Goal: Task Accomplishment & Management: Manage account settings

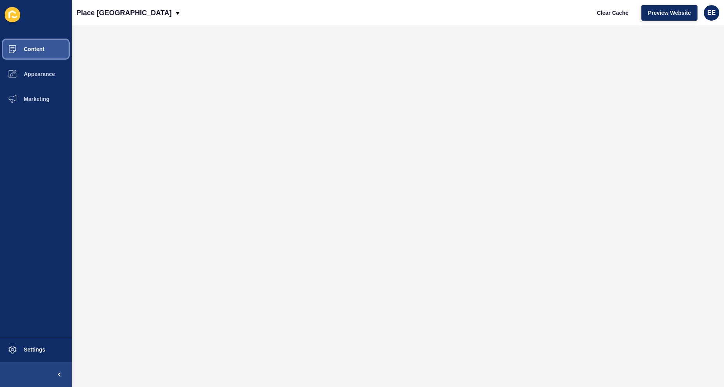
click at [32, 48] on span "Content" at bounding box center [22, 49] width 46 height 6
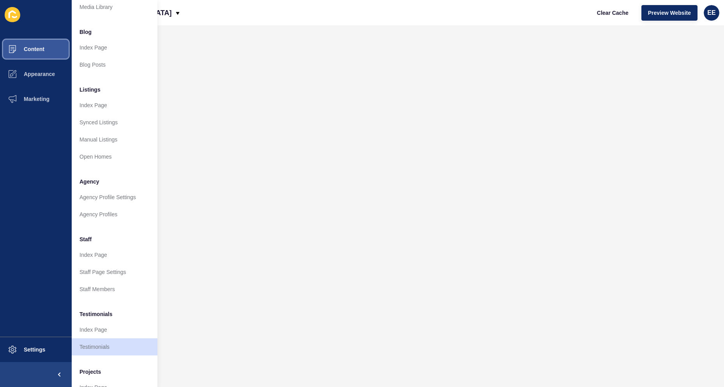
scroll to position [76, 0]
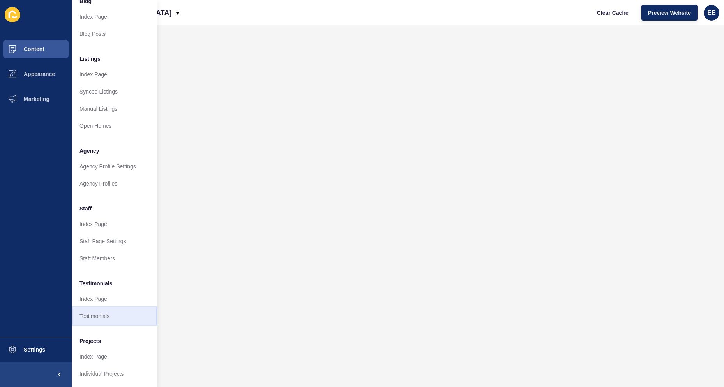
click at [99, 311] on link "Testimonials" at bounding box center [115, 316] width 86 height 17
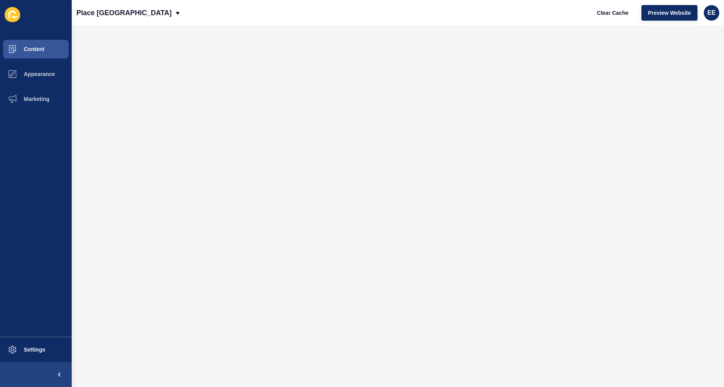
scroll to position [0, 0]
click at [46, 48] on button "Content" at bounding box center [36, 49] width 72 height 25
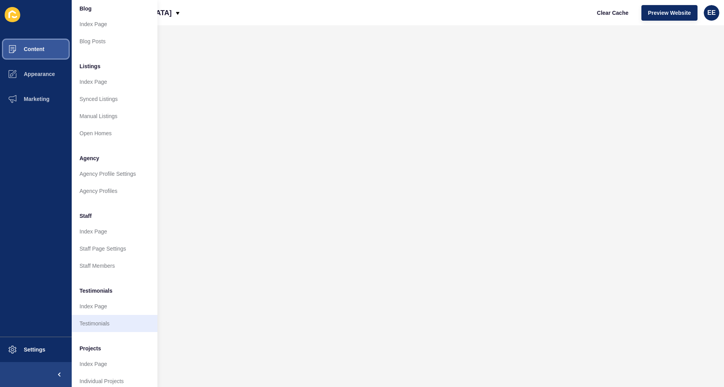
scroll to position [76, 0]
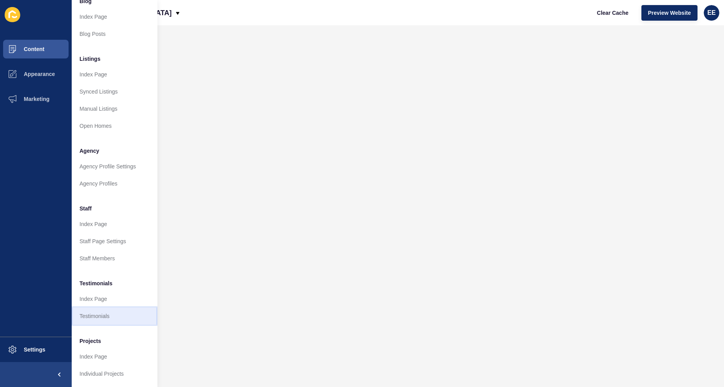
click at [100, 308] on link "Testimonials" at bounding box center [115, 316] width 86 height 17
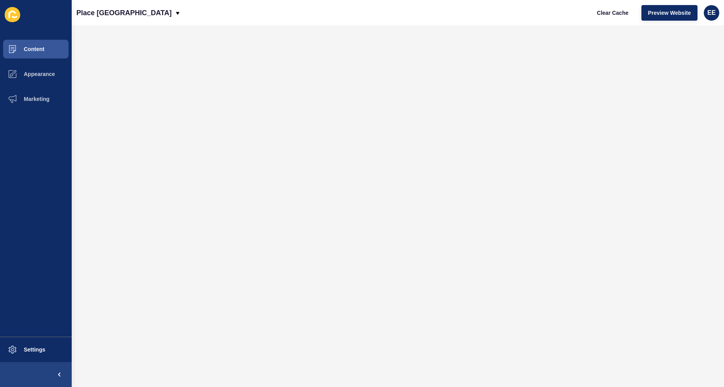
scroll to position [0, 0]
click at [41, 49] on span "Content" at bounding box center [22, 49] width 46 height 6
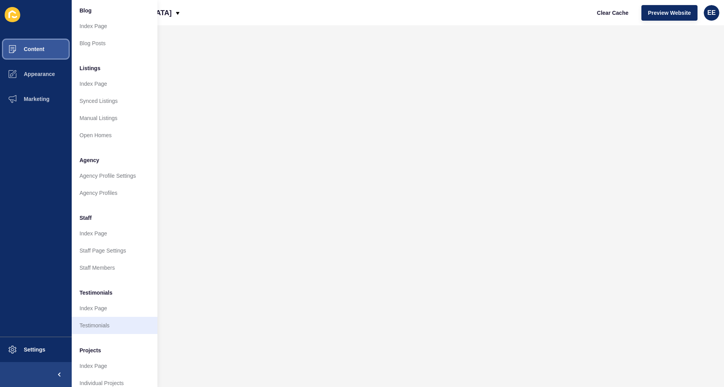
scroll to position [76, 0]
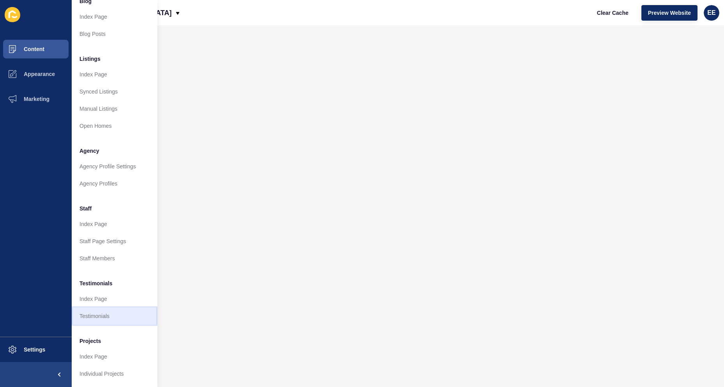
click at [95, 311] on link "Testimonials" at bounding box center [115, 316] width 86 height 17
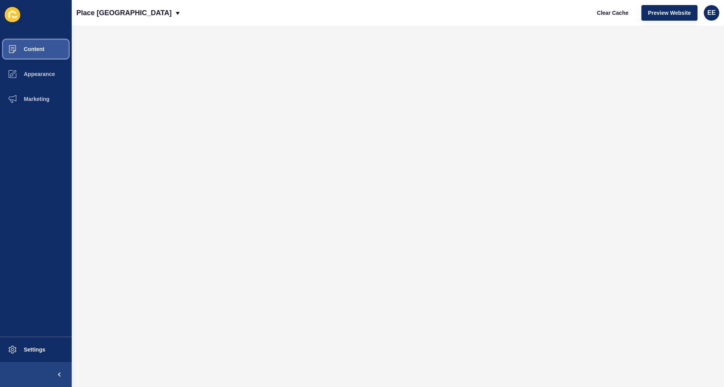
click at [39, 50] on span "Content" at bounding box center [22, 49] width 46 height 6
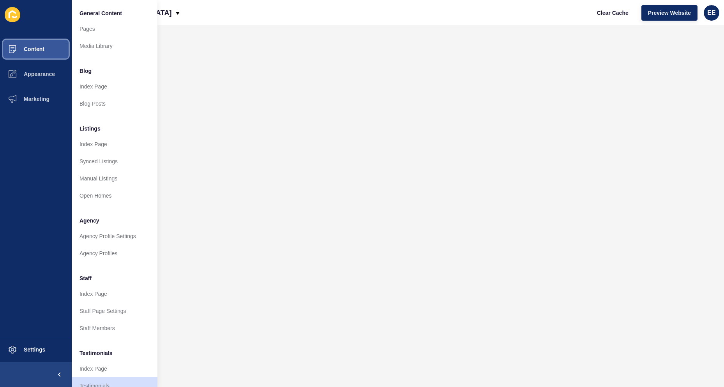
scroll to position [76, 0]
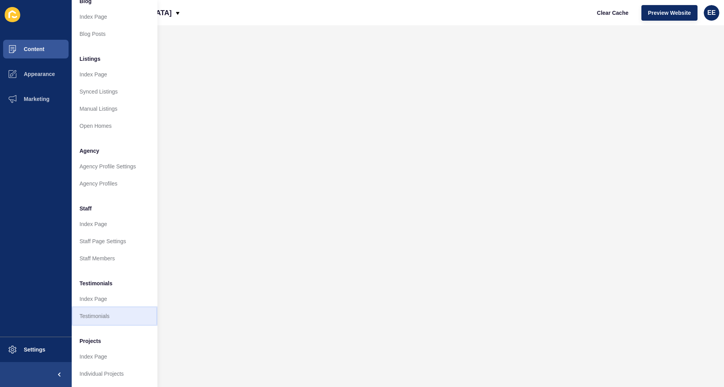
click at [99, 309] on link "Testimonials" at bounding box center [115, 316] width 86 height 17
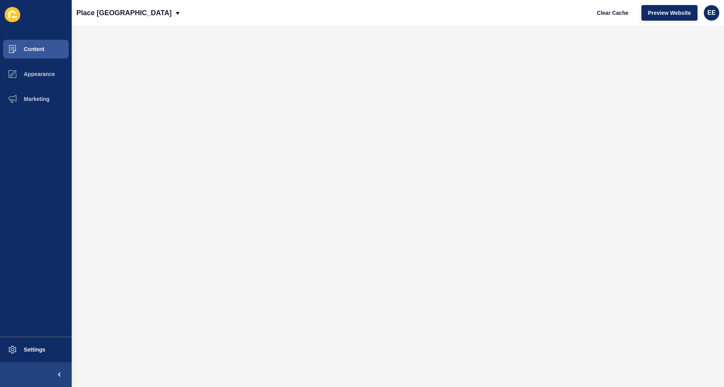
scroll to position [0, 0]
click at [28, 44] on button "Content" at bounding box center [36, 49] width 72 height 25
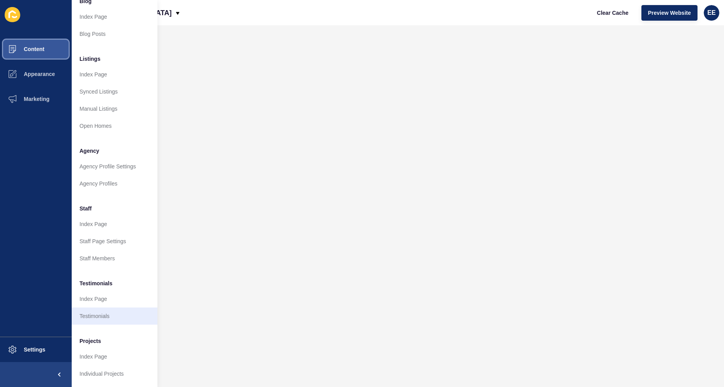
scroll to position [76, 0]
click at [100, 309] on link "Testimonials" at bounding box center [115, 316] width 86 height 17
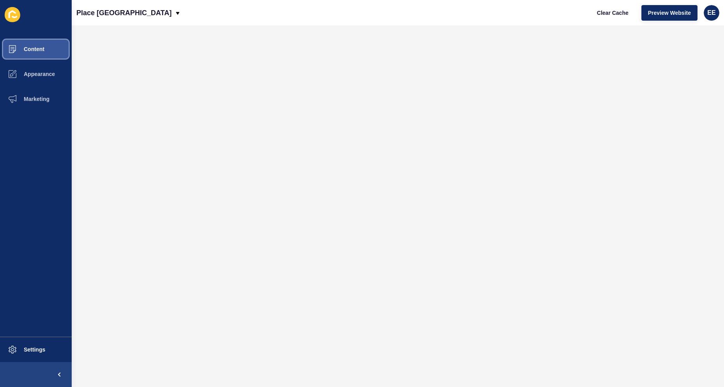
click at [36, 52] on span "Content" at bounding box center [22, 49] width 46 height 6
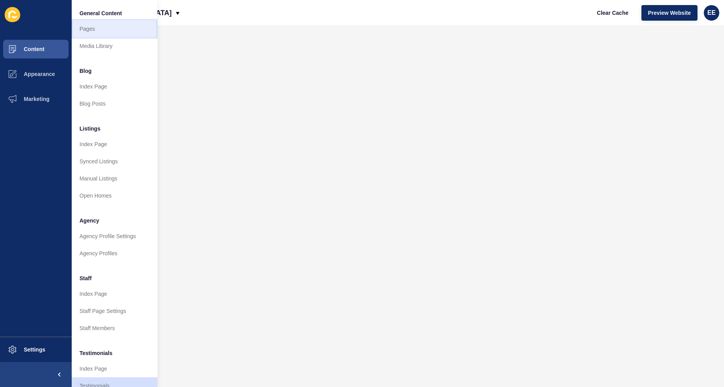
click at [92, 31] on link "Pages" at bounding box center [115, 28] width 86 height 17
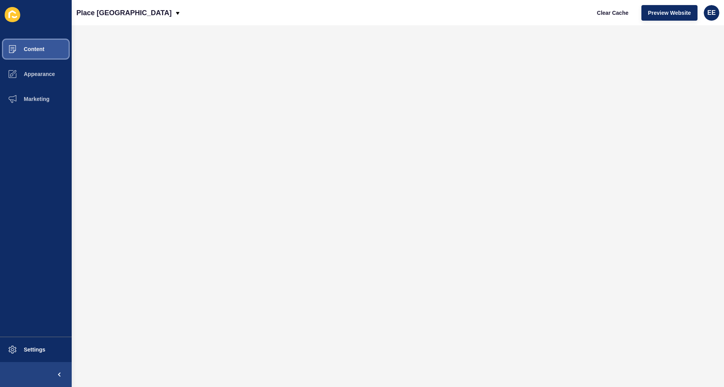
click at [26, 45] on button "Content" at bounding box center [36, 49] width 72 height 25
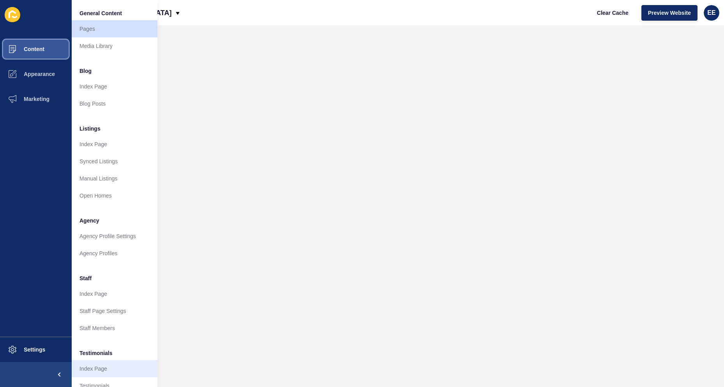
scroll to position [76, 0]
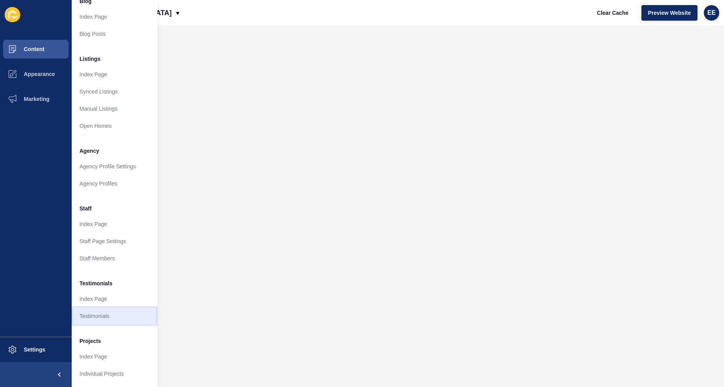
click at [105, 309] on link "Testimonials" at bounding box center [115, 316] width 86 height 17
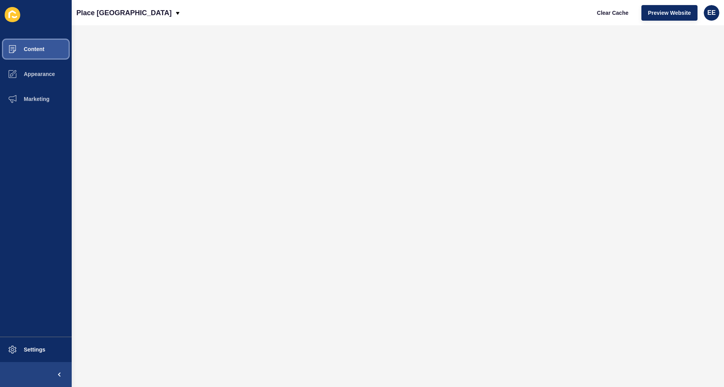
click at [37, 48] on span "Content" at bounding box center [22, 49] width 46 height 6
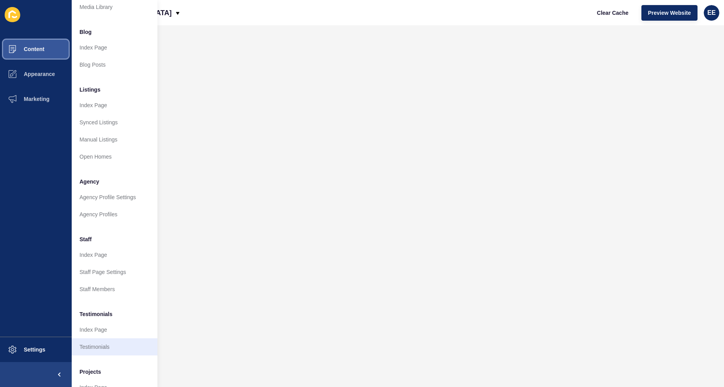
scroll to position [76, 0]
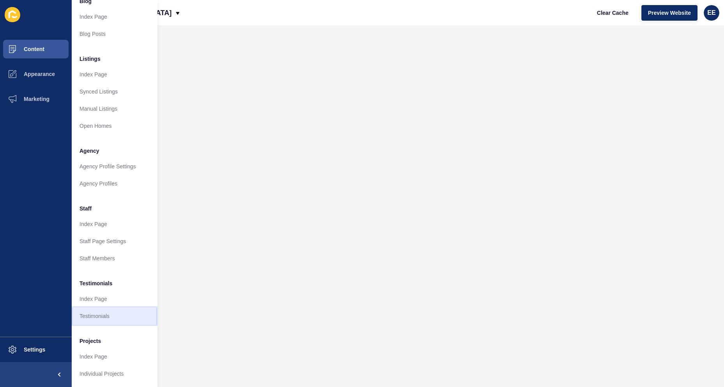
click at [112, 308] on link "Testimonials" at bounding box center [115, 316] width 86 height 17
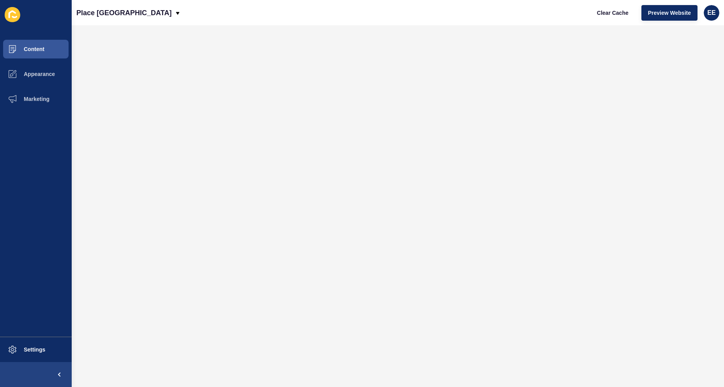
scroll to position [0, 0]
click at [39, 39] on button "Content" at bounding box center [36, 49] width 72 height 25
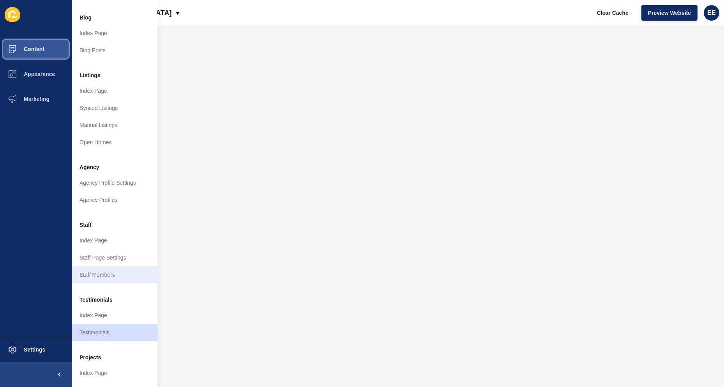
scroll to position [76, 0]
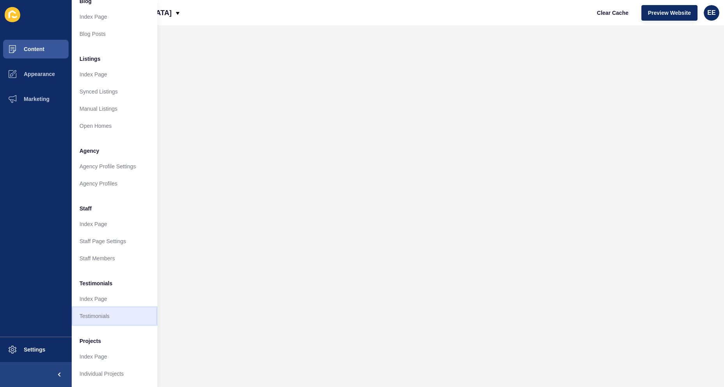
click at [101, 313] on link "Testimonials" at bounding box center [115, 316] width 86 height 17
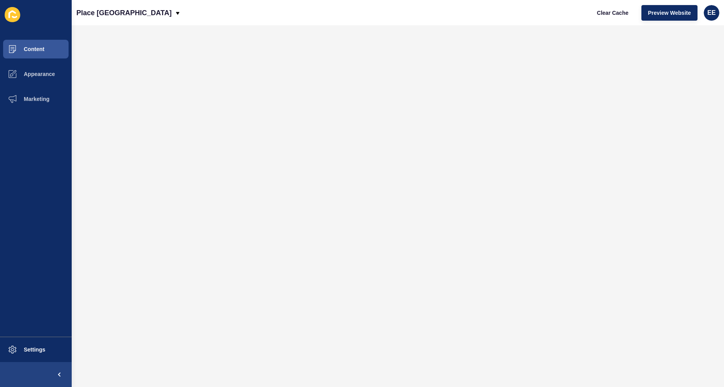
scroll to position [0, 0]
click at [40, 48] on span "Content" at bounding box center [22, 49] width 46 height 6
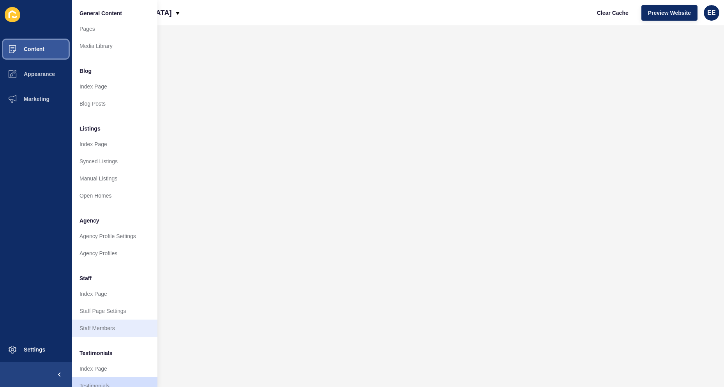
scroll to position [39, 0]
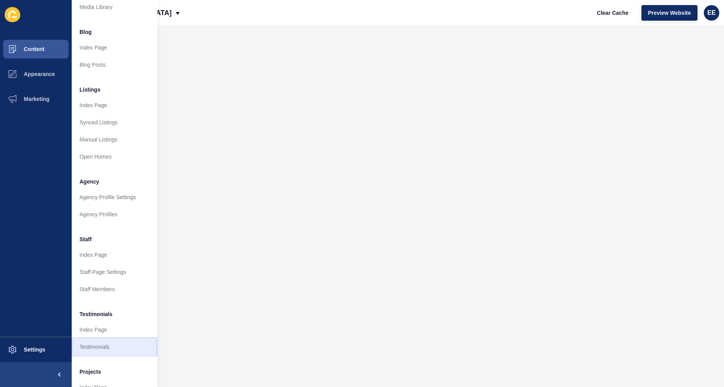
click at [101, 345] on link "Testimonials" at bounding box center [115, 346] width 86 height 17
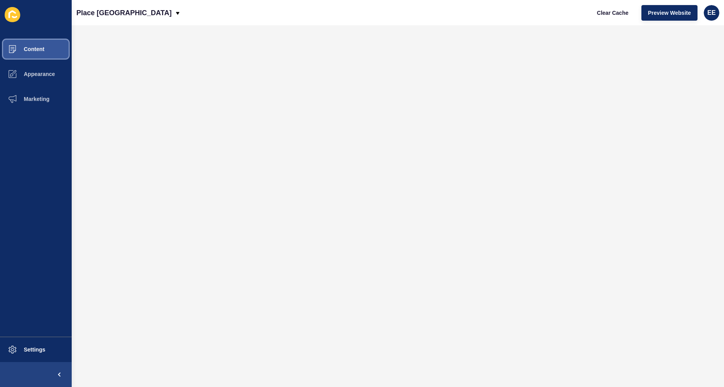
click at [38, 45] on button "Content" at bounding box center [36, 49] width 72 height 25
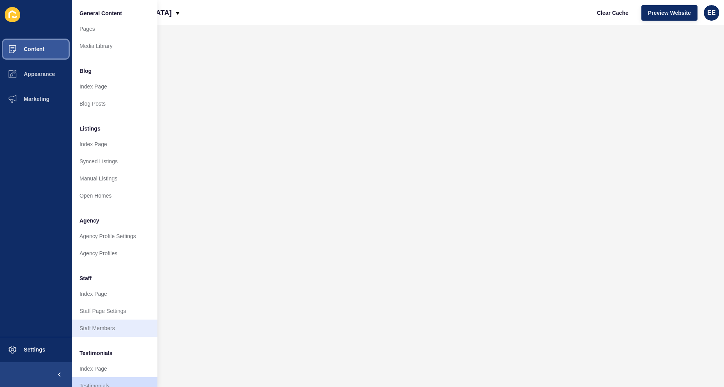
scroll to position [76, 0]
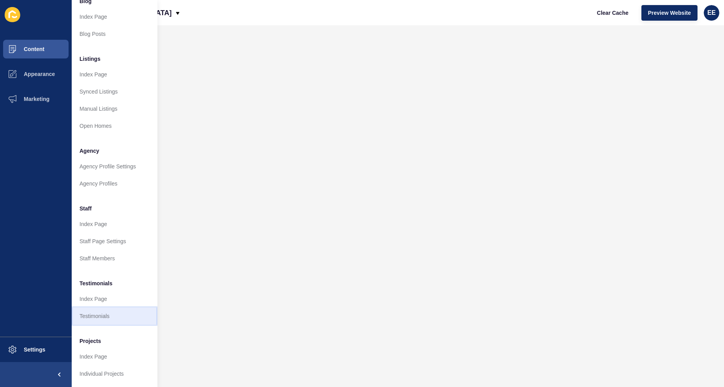
click at [102, 311] on link "Testimonials" at bounding box center [115, 316] width 86 height 17
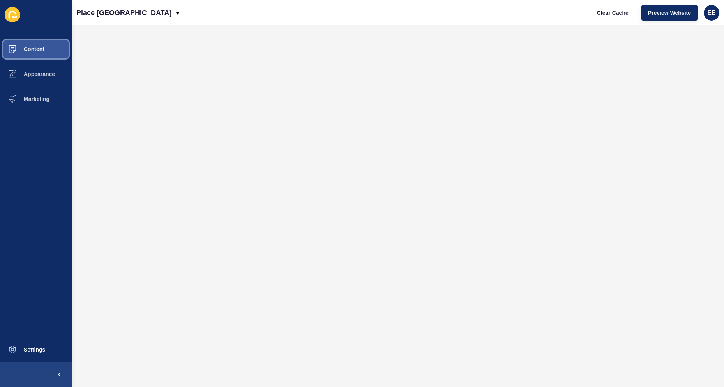
click at [23, 46] on span "Content" at bounding box center [22, 49] width 46 height 6
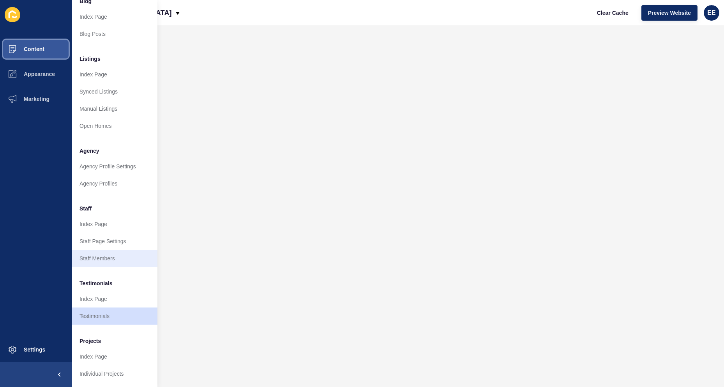
scroll to position [76, 0]
click at [99, 309] on link "Testimonials" at bounding box center [115, 316] width 86 height 17
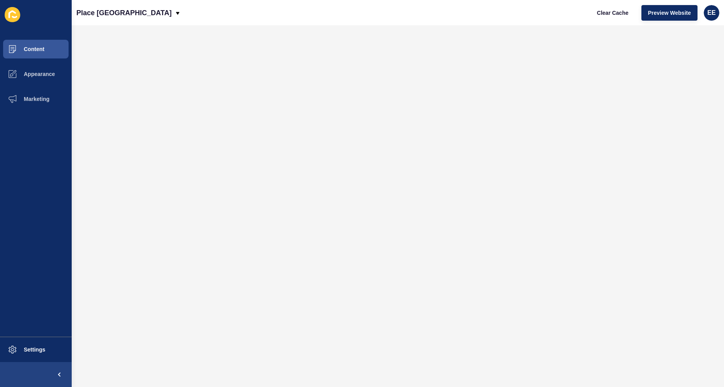
scroll to position [0, 0]
click at [31, 52] on span "Content" at bounding box center [22, 49] width 46 height 6
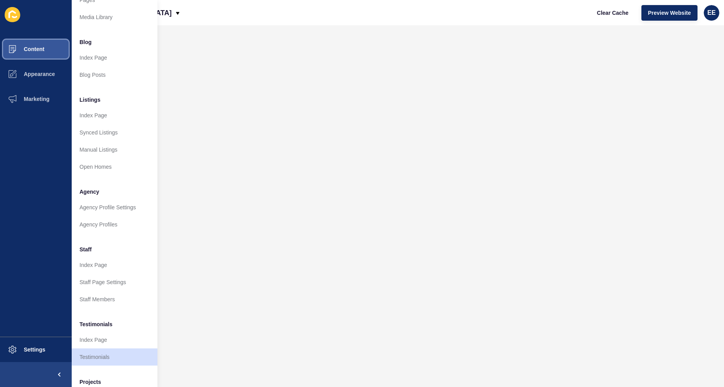
scroll to position [76, 0]
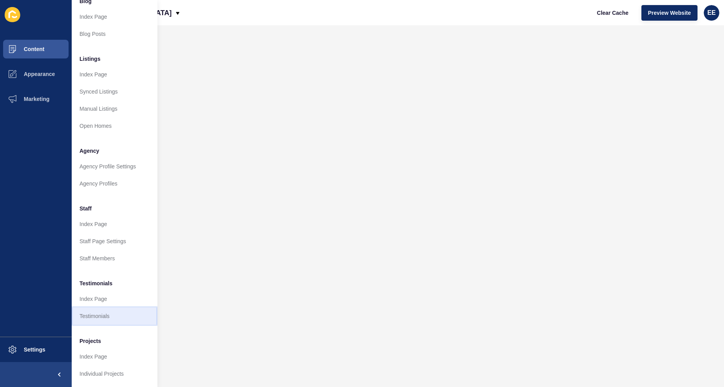
click at [95, 310] on link "Testimonials" at bounding box center [115, 316] width 86 height 17
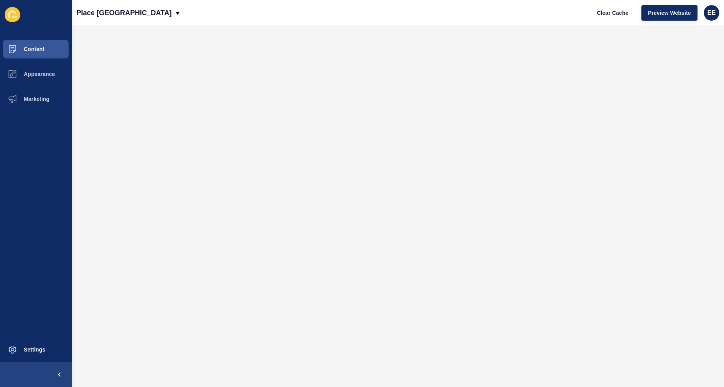
scroll to position [0, 0]
click at [33, 50] on span "Content" at bounding box center [22, 49] width 46 height 6
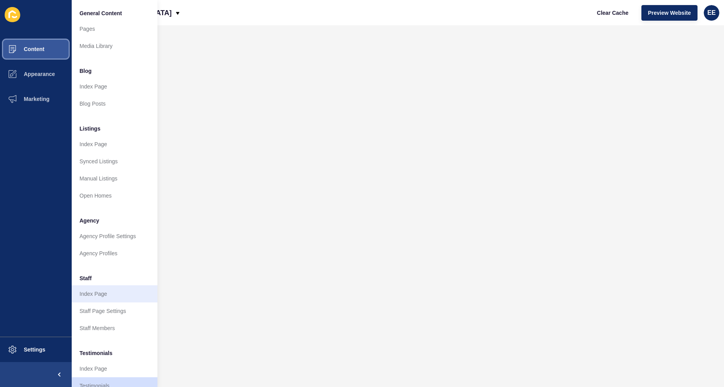
scroll to position [76, 0]
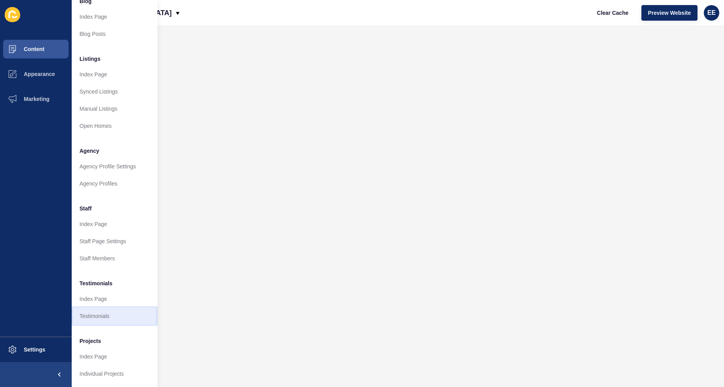
click at [107, 310] on link "Testimonials" at bounding box center [115, 316] width 86 height 17
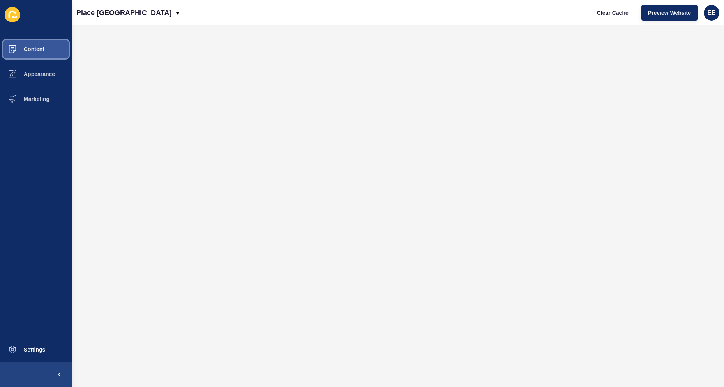
click at [32, 51] on span "Content" at bounding box center [22, 49] width 46 height 6
click at [34, 50] on span "Content" at bounding box center [22, 49] width 46 height 6
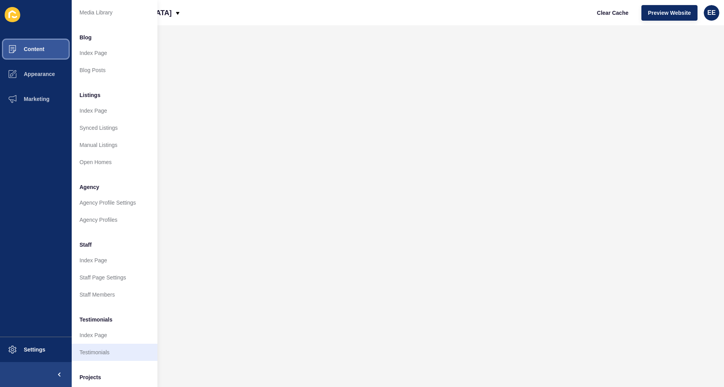
scroll to position [76, 0]
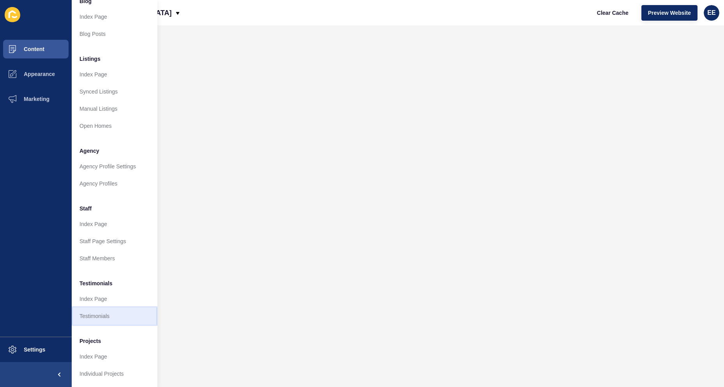
click at [106, 308] on link "Testimonials" at bounding box center [115, 316] width 86 height 17
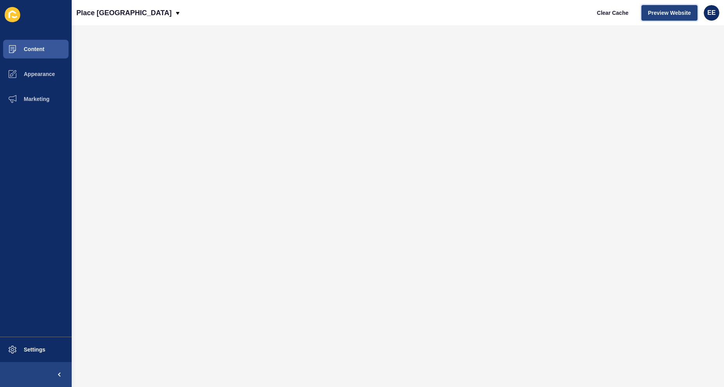
drag, startPoint x: 656, startPoint y: 12, endPoint x: 671, endPoint y: 14, distance: 15.3
click at [671, 14] on span "Preview Website" at bounding box center [669, 13] width 43 height 8
click at [34, 46] on span "Content" at bounding box center [22, 49] width 46 height 6
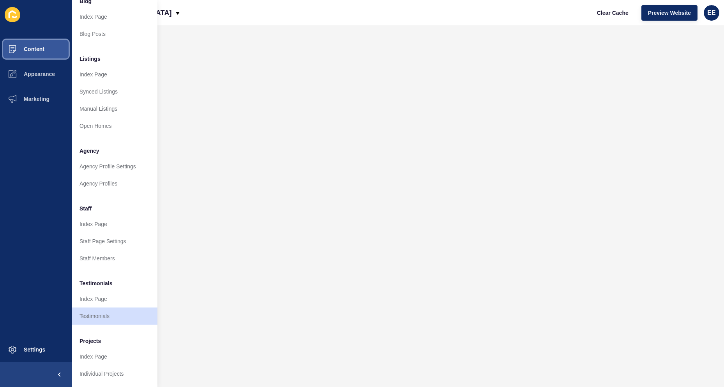
scroll to position [76, 0]
click at [102, 310] on link "Testimonials" at bounding box center [115, 316] width 86 height 17
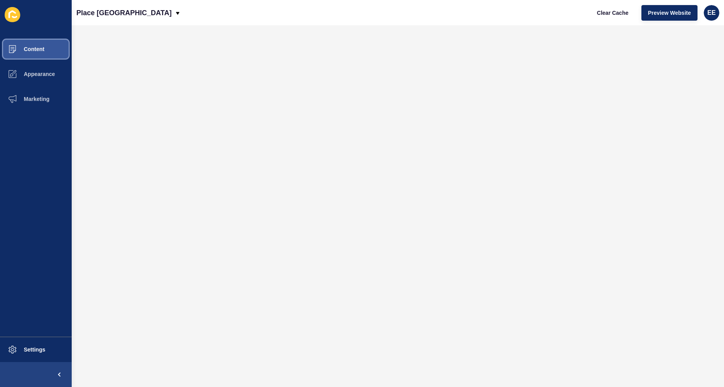
click at [29, 47] on span "Content" at bounding box center [22, 49] width 46 height 6
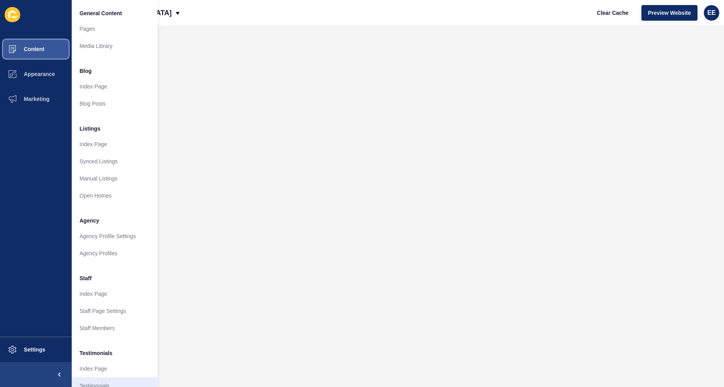
scroll to position [76, 0]
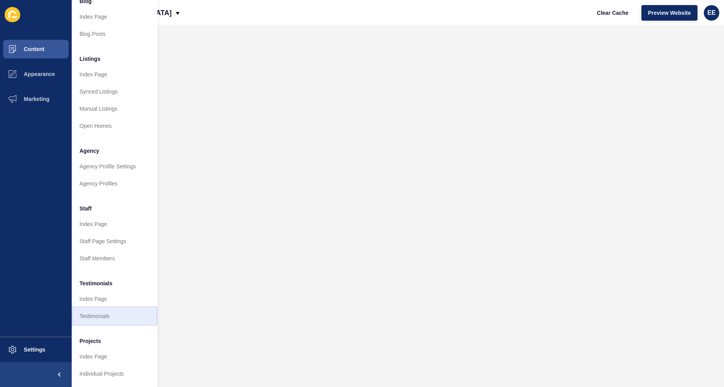
drag, startPoint x: 103, startPoint y: 311, endPoint x: 118, endPoint y: 311, distance: 15.6
click at [103, 311] on link "Testimonials" at bounding box center [115, 316] width 86 height 17
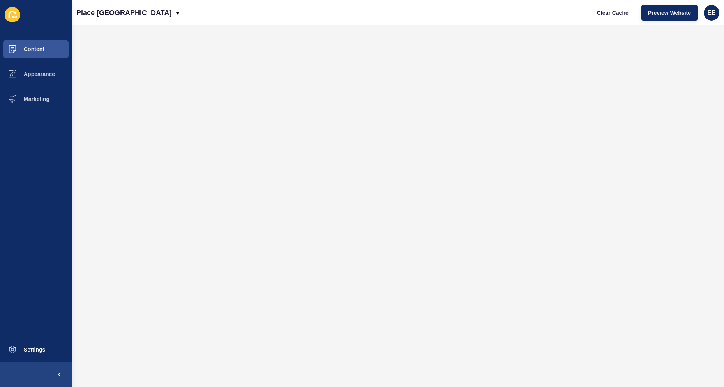
scroll to position [0, 0]
drag, startPoint x: 30, startPoint y: 45, endPoint x: 46, endPoint y: 45, distance: 16.0
click at [30, 44] on button "Content" at bounding box center [36, 49] width 72 height 25
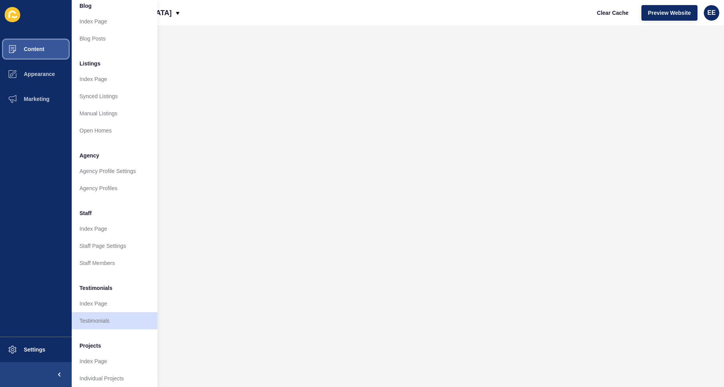
scroll to position [76, 0]
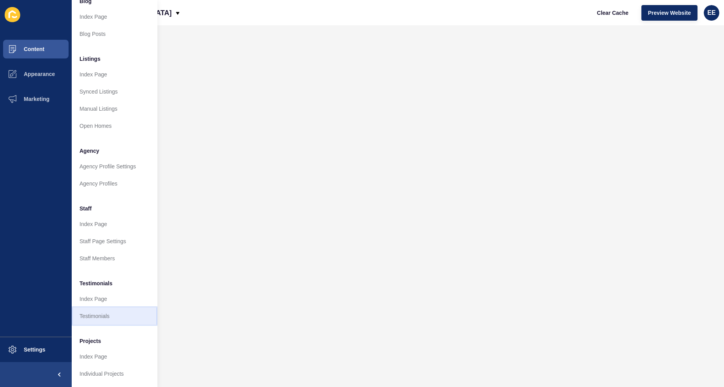
click at [96, 310] on link "Testimonials" at bounding box center [115, 316] width 86 height 17
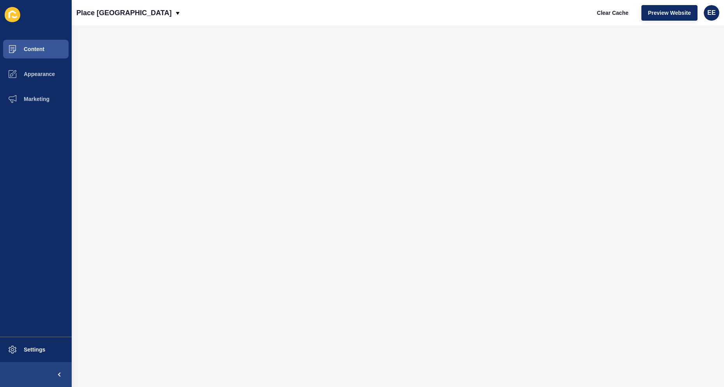
scroll to position [0, 0]
drag, startPoint x: 23, startPoint y: 41, endPoint x: 58, endPoint y: 46, distance: 35.4
click at [23, 41] on span at bounding box center [12, 49] width 25 height 25
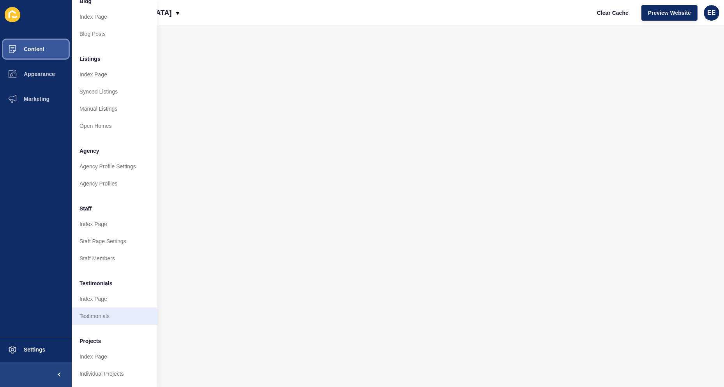
scroll to position [76, 0]
click at [107, 309] on link "Testimonials" at bounding box center [115, 316] width 86 height 17
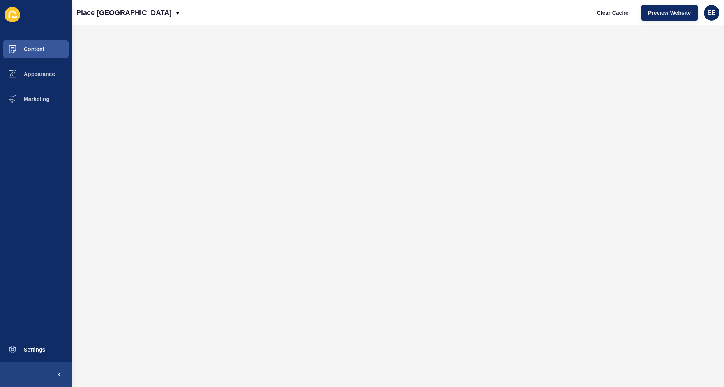
scroll to position [0, 0]
click at [33, 53] on button "Content" at bounding box center [36, 49] width 72 height 25
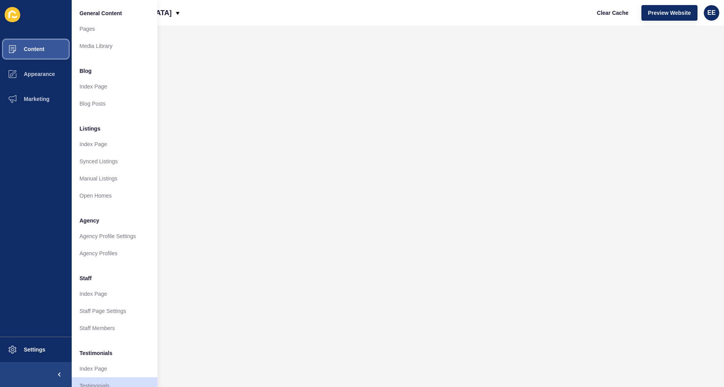
scroll to position [37, 0]
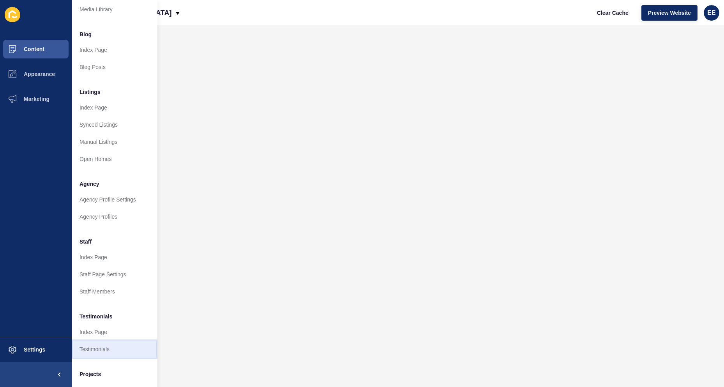
click at [102, 349] on link "Testimonials" at bounding box center [115, 349] width 86 height 17
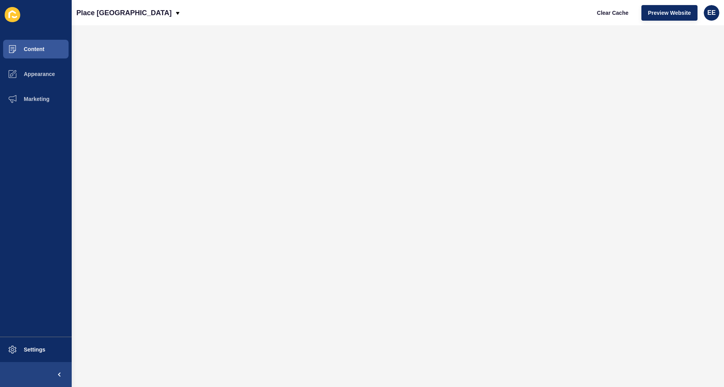
scroll to position [0, 0]
click at [39, 50] on span "Content" at bounding box center [22, 49] width 46 height 6
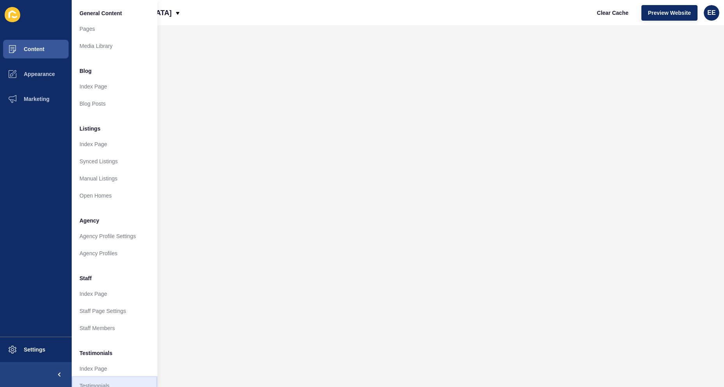
click at [96, 377] on link "Testimonials" at bounding box center [115, 385] width 86 height 17
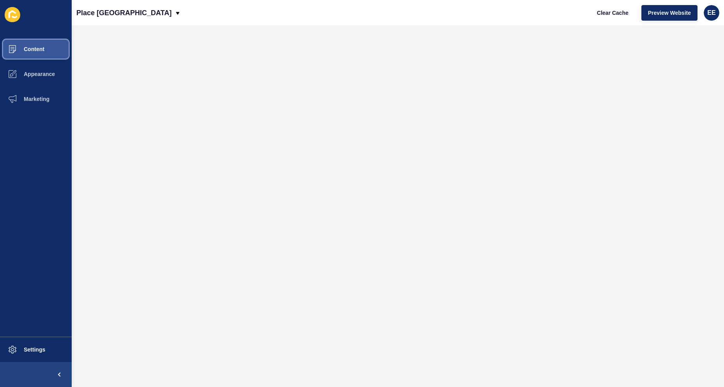
click at [20, 42] on span at bounding box center [12, 49] width 25 height 25
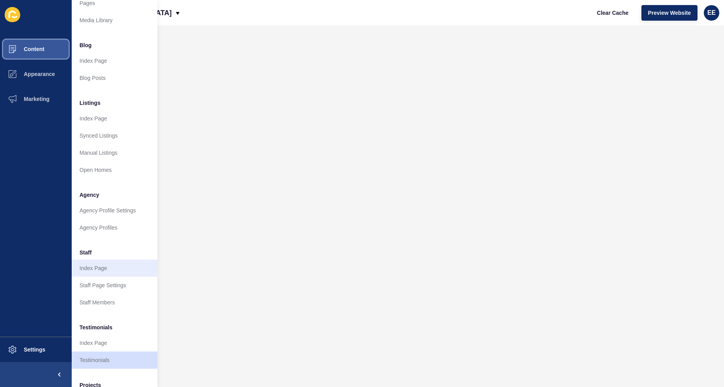
scroll to position [39, 0]
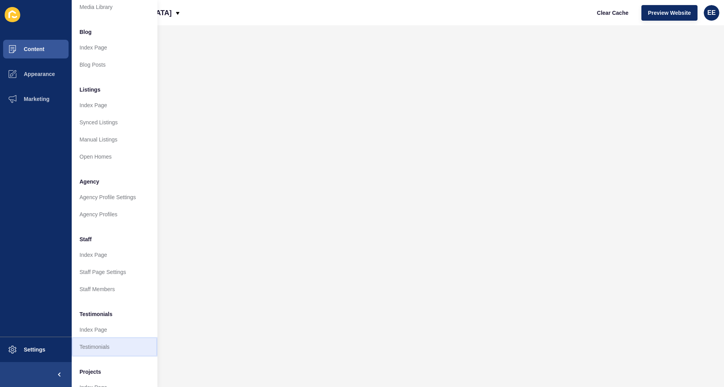
click at [100, 347] on link "Testimonials" at bounding box center [115, 346] width 86 height 17
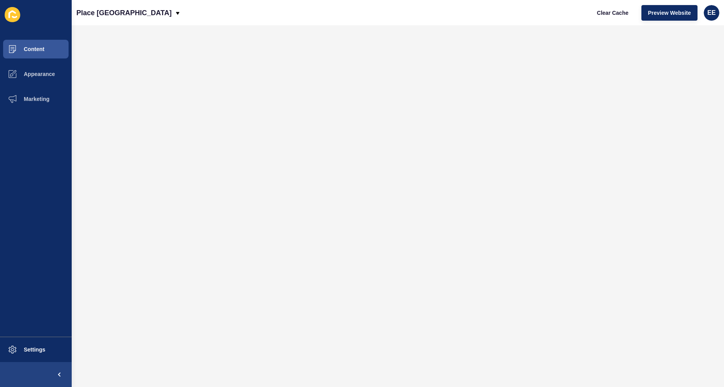
scroll to position [0, 0]
click at [29, 50] on span "Content" at bounding box center [22, 49] width 46 height 6
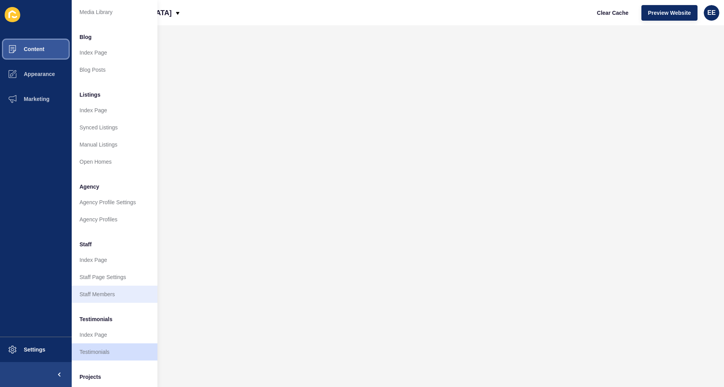
scroll to position [76, 0]
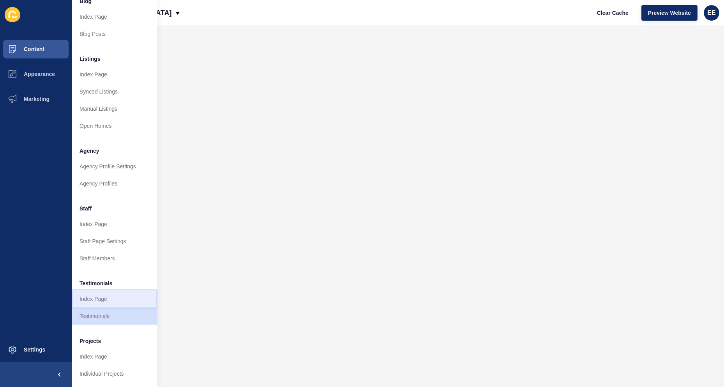
click at [101, 294] on link "Index Page" at bounding box center [115, 298] width 86 height 17
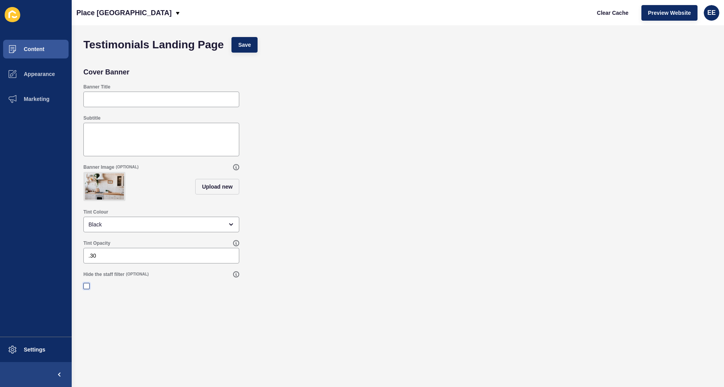
click at [87, 289] on label at bounding box center [86, 286] width 6 height 6
click at [87, 289] on input "Hide the staff filter" at bounding box center [87, 286] width 5 height 5
checkbox input "true"
click at [237, 47] on button "Save" at bounding box center [245, 45] width 26 height 16
click at [131, 98] on input "Banner Title" at bounding box center [161, 99] width 146 height 8
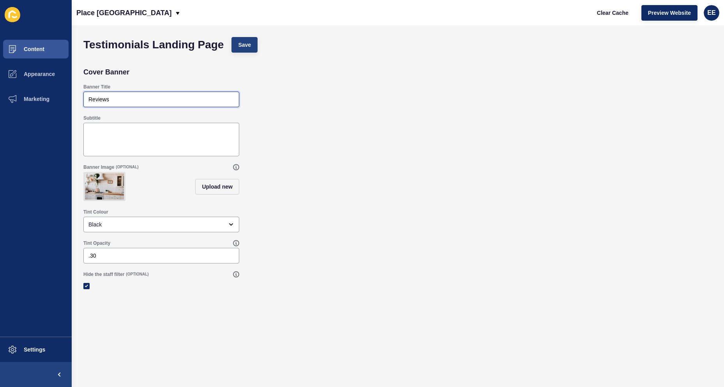
type input "Reviews"
click at [245, 44] on span "Save" at bounding box center [244, 45] width 13 height 8
click at [251, 45] on span "Save" at bounding box center [244, 45] width 13 height 8
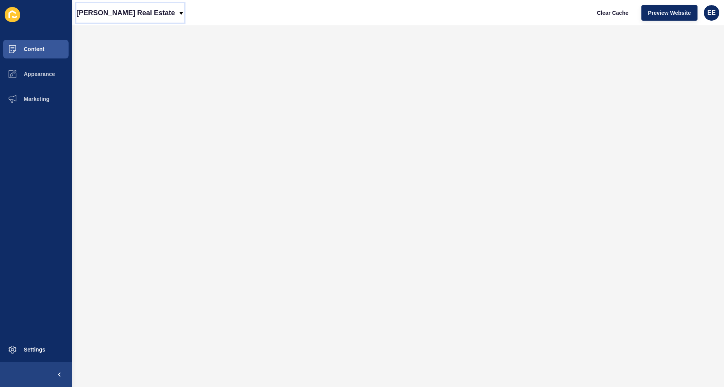
click at [153, 13] on div "Sean Cary Real Estate" at bounding box center [130, 12] width 108 height 19
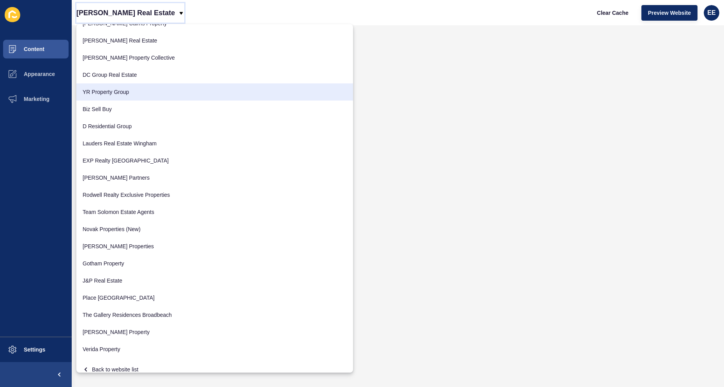
scroll to position [515, 0]
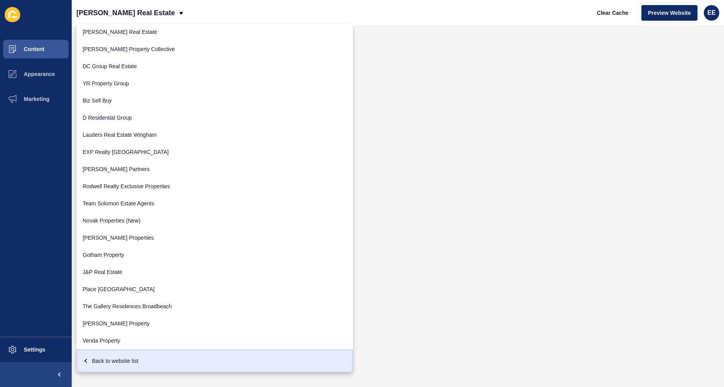
click at [120, 364] on div "Back to website list" at bounding box center [215, 361] width 264 height 14
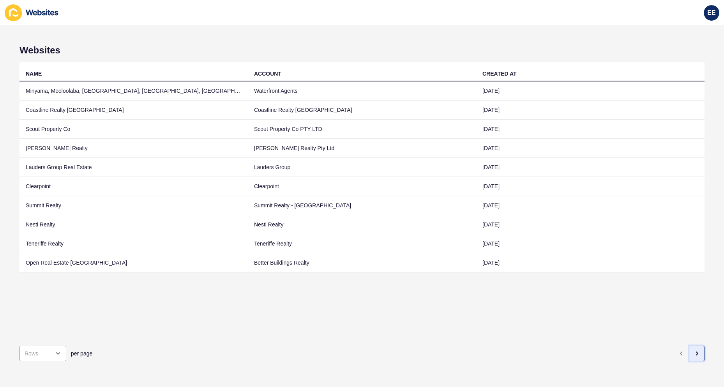
click at [697, 349] on button "button" at bounding box center [697, 354] width 16 height 16
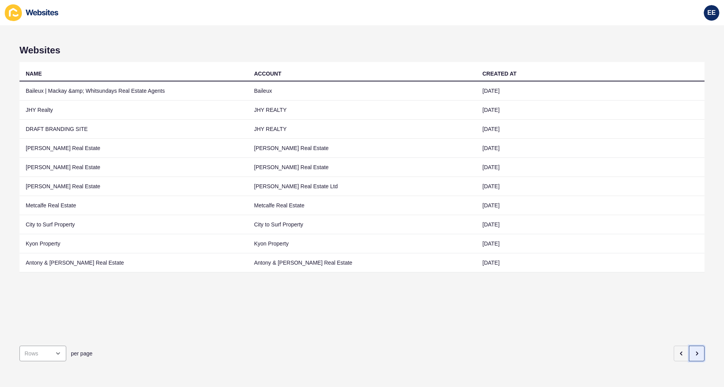
click at [697, 349] on button "button" at bounding box center [697, 354] width 16 height 16
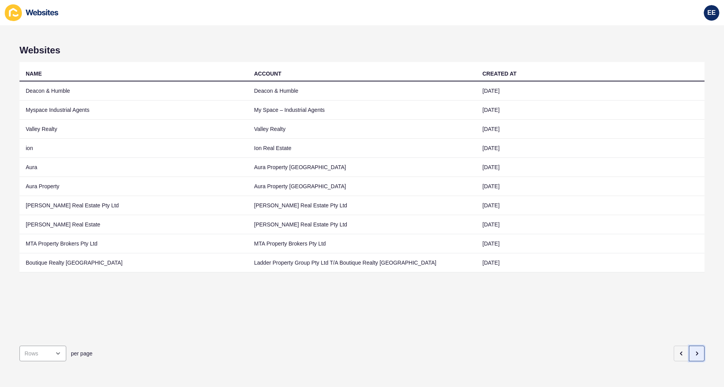
click at [697, 349] on button "button" at bounding box center [697, 354] width 16 height 16
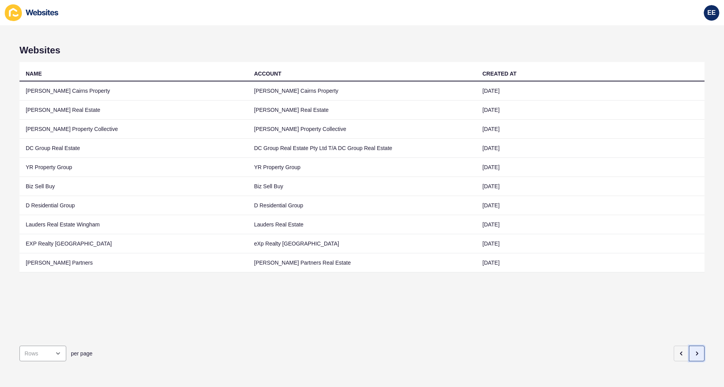
click at [697, 349] on button "button" at bounding box center [697, 354] width 16 height 16
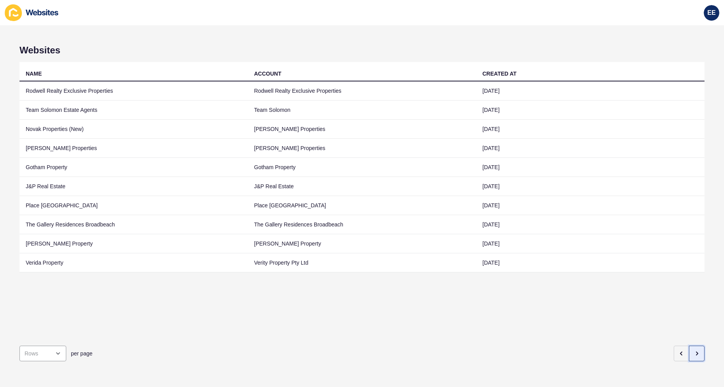
click at [694, 348] on button "button" at bounding box center [697, 354] width 16 height 16
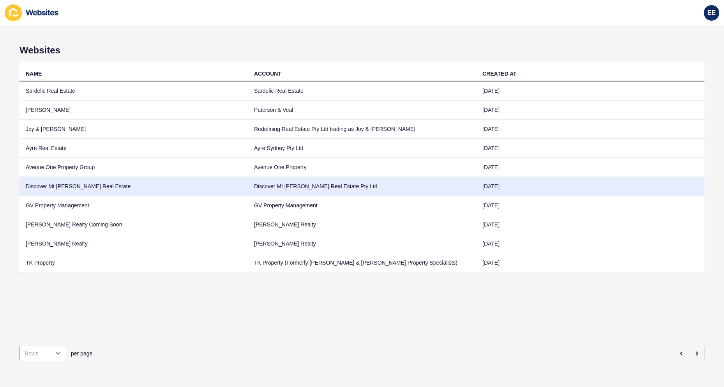
click at [42, 185] on td "Discover Mt [PERSON_NAME] Real Estate" at bounding box center [133, 186] width 228 height 19
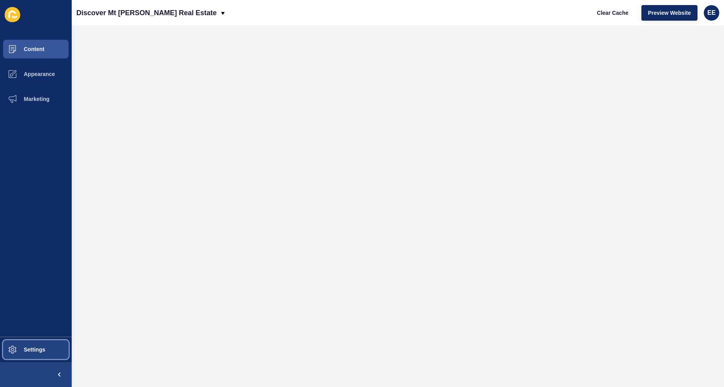
drag, startPoint x: 18, startPoint y: 356, endPoint x: 39, endPoint y: 350, distance: 22.0
click at [19, 356] on span at bounding box center [12, 349] width 25 height 25
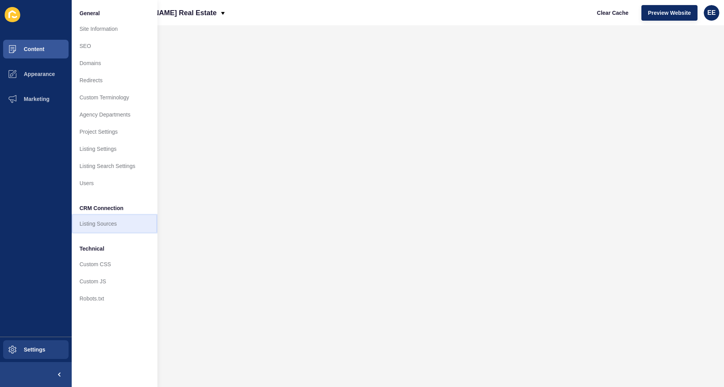
click at [99, 225] on link "Listing Sources" at bounding box center [115, 223] width 86 height 17
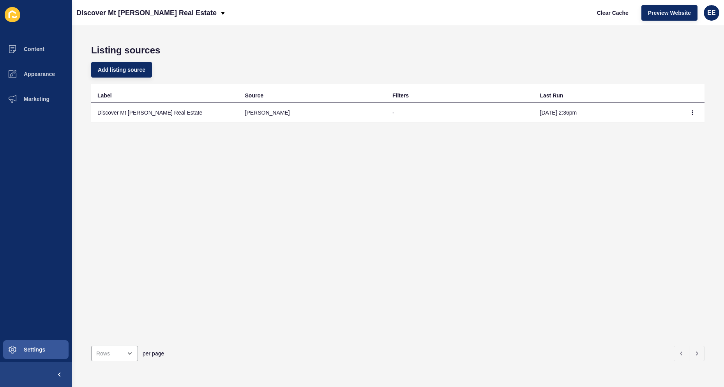
drag, startPoint x: 158, startPoint y: 109, endPoint x: 266, endPoint y: 110, distance: 107.6
click at [161, 110] on td "Discover Mt [PERSON_NAME] Real Estate" at bounding box center [165, 112] width 148 height 19
click at [281, 109] on td "[PERSON_NAME]" at bounding box center [313, 112] width 148 height 19
click at [687, 111] on button "button" at bounding box center [693, 112] width 12 height 11
click at [659, 127] on link "Sync now" at bounding box center [665, 128] width 55 height 17
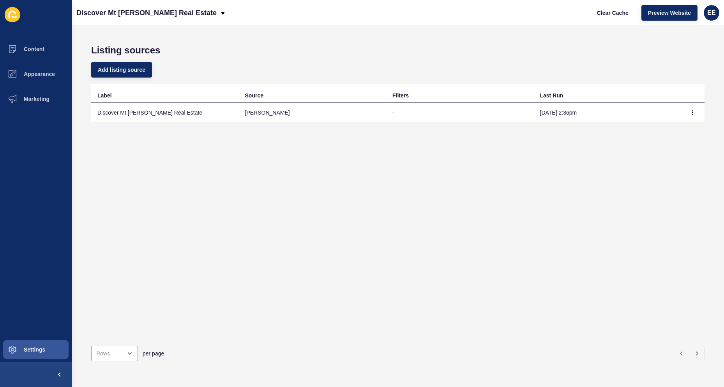
click at [630, 142] on div "Label Source Filters Last Run Discover Mt Morgan Real Estate rex - Sep 17, 2:36…" at bounding box center [398, 212] width 614 height 256
drag, startPoint x: 413, startPoint y: 113, endPoint x: 545, endPoint y: 110, distance: 132.6
click at [415, 112] on td "-" at bounding box center [460, 112] width 148 height 19
click at [687, 113] on button "button" at bounding box center [693, 112] width 12 height 11
click at [666, 125] on link "Sync now" at bounding box center [665, 128] width 55 height 17
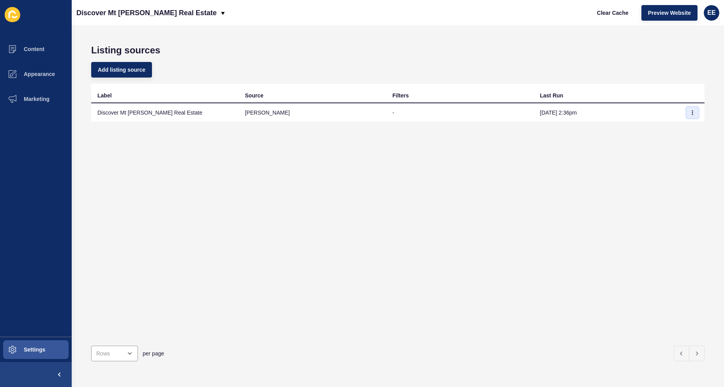
click at [693, 112] on icon "button" at bounding box center [693, 113] width 0 height 4
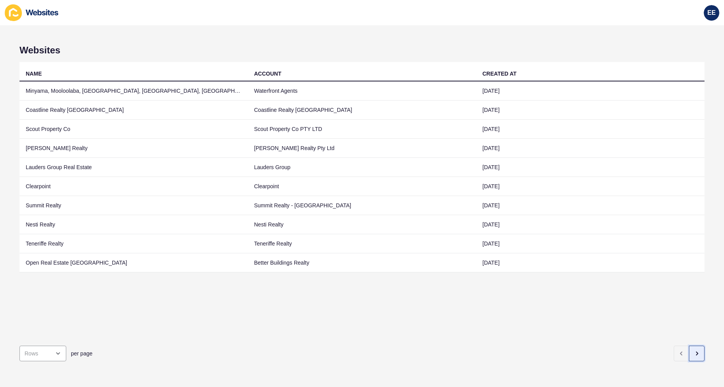
click at [692, 352] on button "button" at bounding box center [697, 354] width 16 height 16
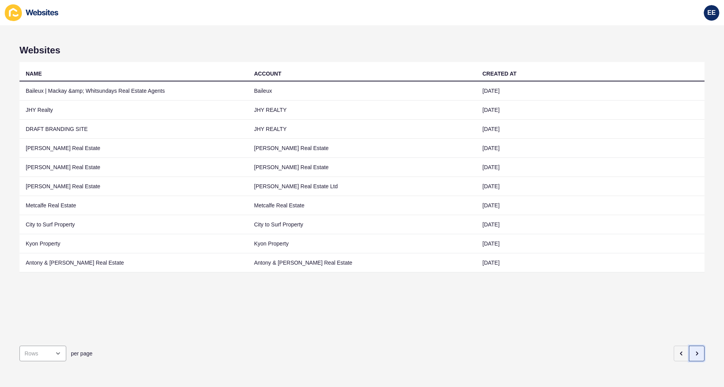
click at [689, 350] on button "button" at bounding box center [697, 354] width 16 height 16
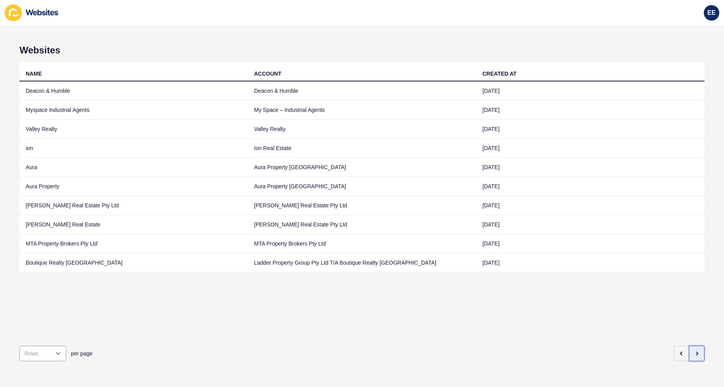
click at [694, 350] on icon "button" at bounding box center [697, 353] width 6 height 6
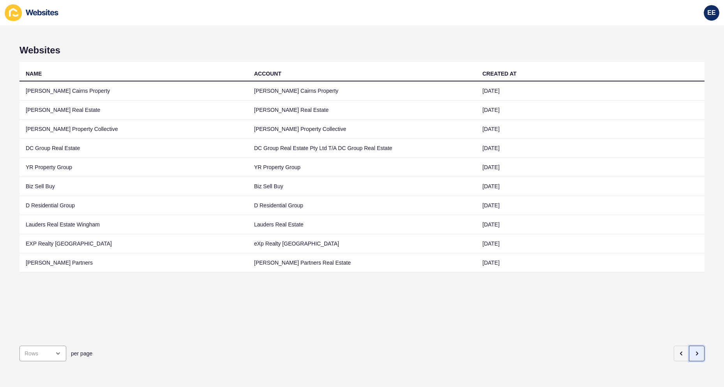
click at [694, 350] on icon "button" at bounding box center [697, 353] width 6 height 6
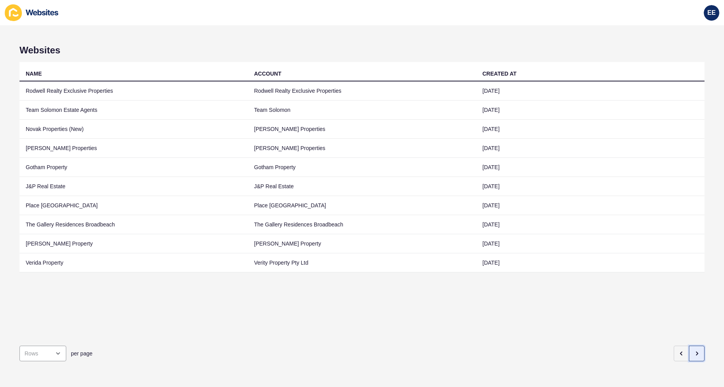
click at [694, 350] on icon "button" at bounding box center [697, 353] width 6 height 6
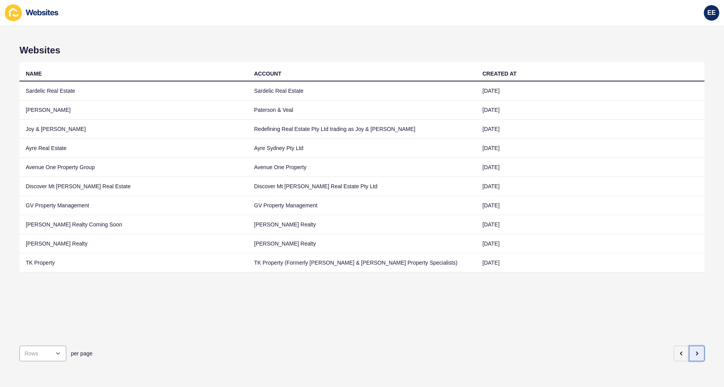
click at [694, 350] on icon "button" at bounding box center [697, 353] width 6 height 6
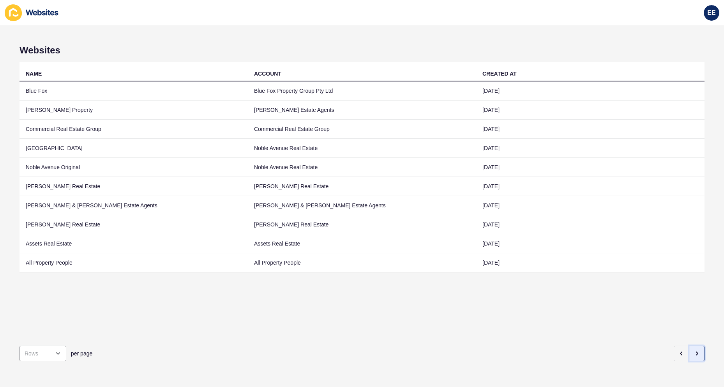
click at [694, 350] on icon "button" at bounding box center [697, 353] width 6 height 6
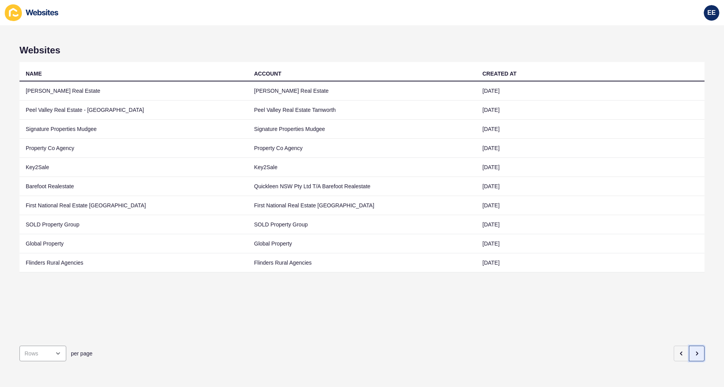
click at [694, 350] on icon "button" at bounding box center [697, 353] width 6 height 6
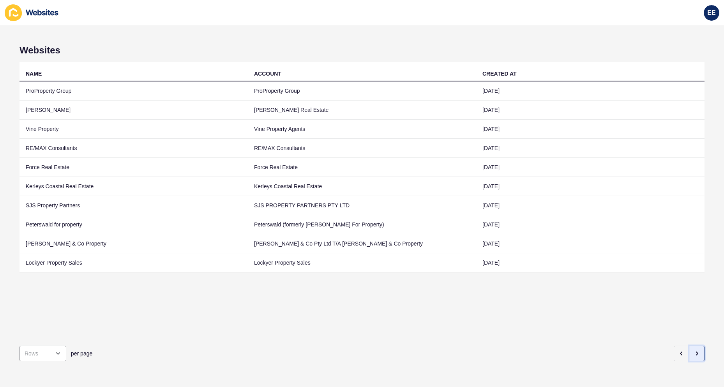
click at [694, 350] on icon "button" at bounding box center [697, 353] width 6 height 6
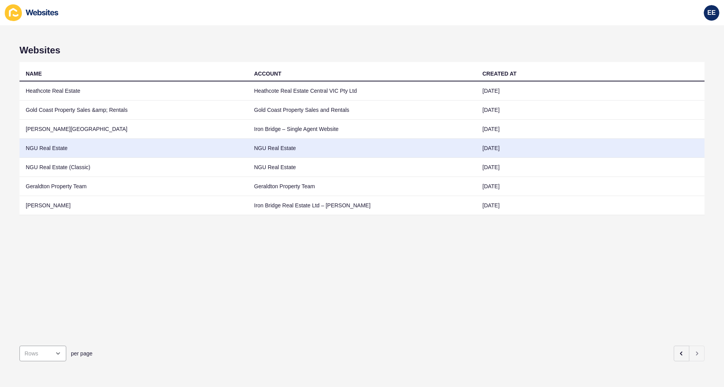
click at [35, 148] on td "NGU Real Estate" at bounding box center [133, 148] width 228 height 19
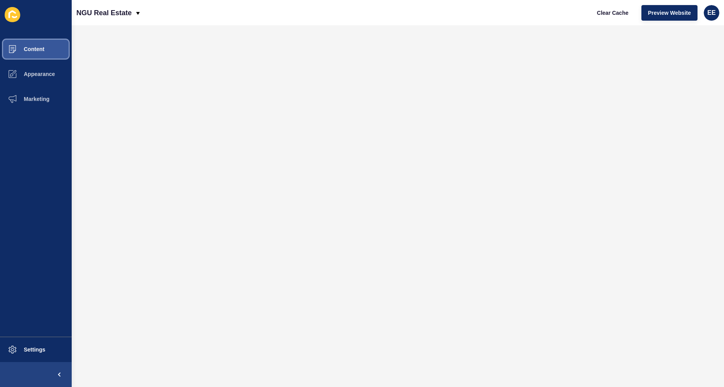
click at [35, 44] on button "Content" at bounding box center [36, 49] width 72 height 25
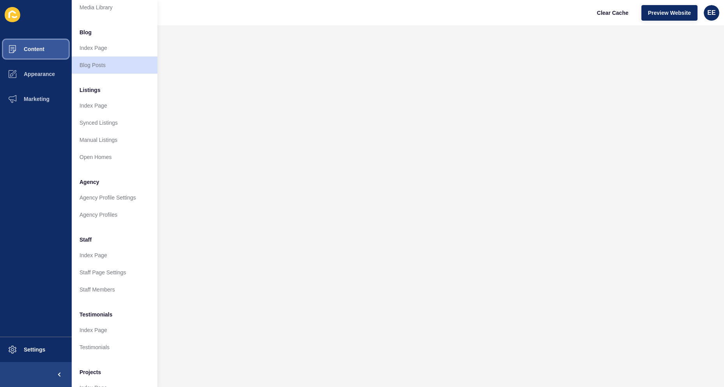
scroll to position [76, 0]
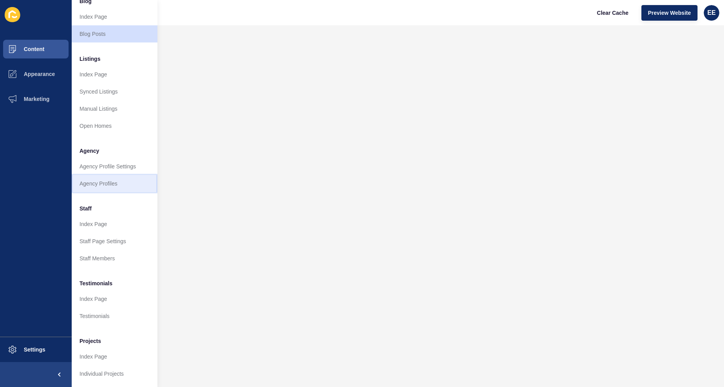
click at [103, 178] on link "Agency Profiles" at bounding box center [115, 183] width 86 height 17
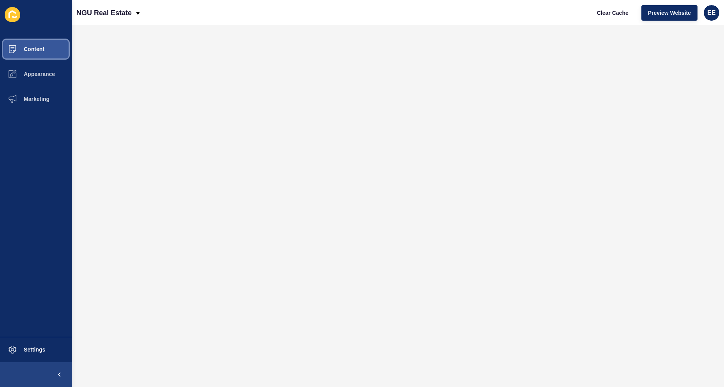
click at [35, 46] on span "Content" at bounding box center [22, 49] width 46 height 6
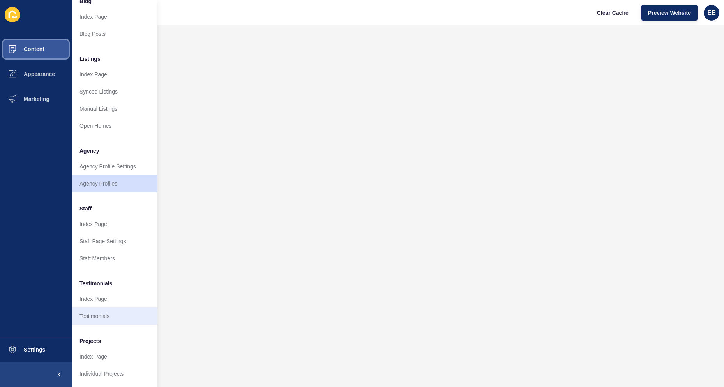
scroll to position [76, 0]
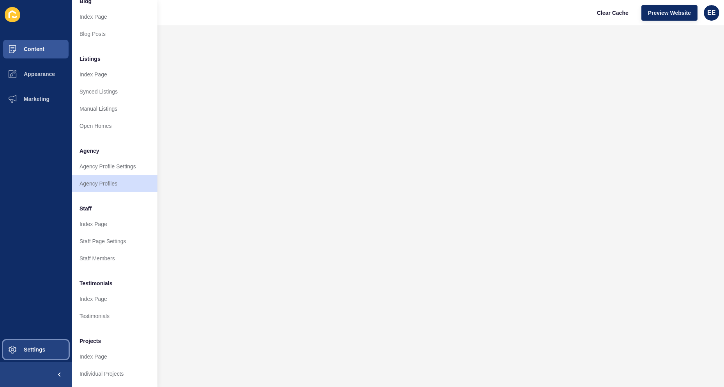
click at [38, 343] on button "Settings" at bounding box center [36, 349] width 72 height 25
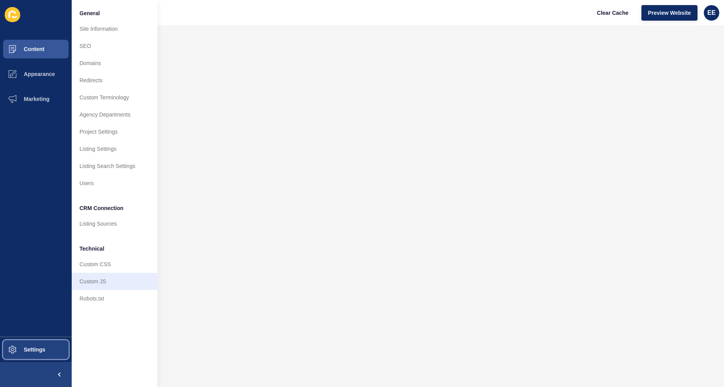
scroll to position [0, 0]
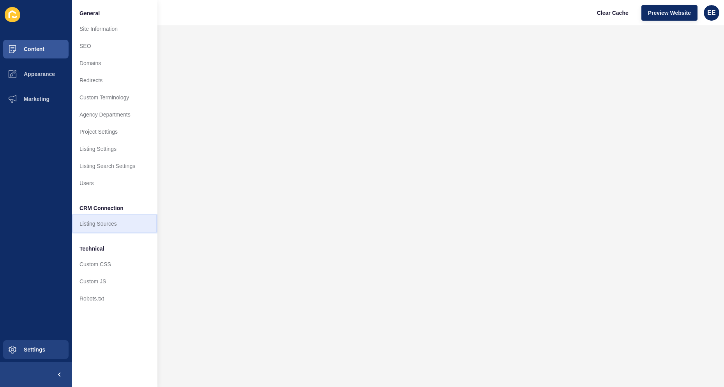
click at [109, 229] on link "Listing Sources" at bounding box center [115, 223] width 86 height 17
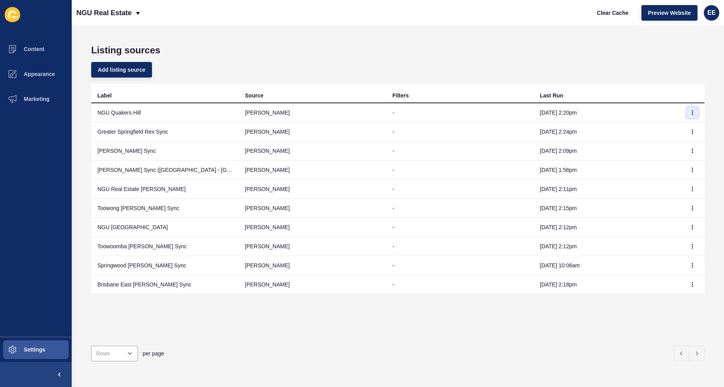
click at [691, 113] on button "button" at bounding box center [693, 112] width 12 height 11
click at [661, 127] on link "Sync now" at bounding box center [665, 128] width 55 height 17
click at [693, 245] on icon "button" at bounding box center [693, 246] width 0 height 4
click at [660, 260] on link "Sync now" at bounding box center [665, 261] width 55 height 17
drag, startPoint x: 93, startPoint y: 248, endPoint x: 216, endPoint y: 247, distance: 122.8
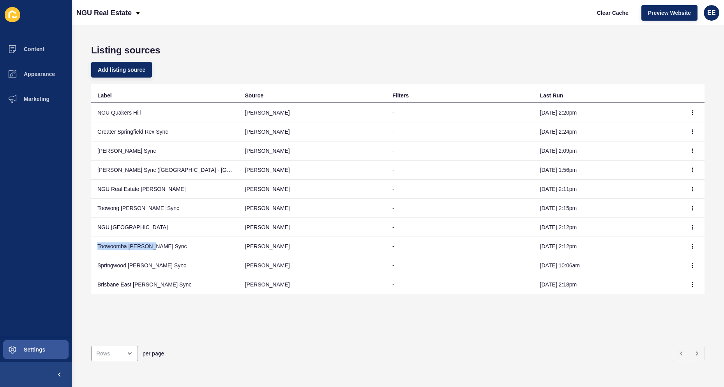
click at [216, 247] on td "Toowoomba Rex Sync" at bounding box center [165, 246] width 148 height 19
drag, startPoint x: 28, startPoint y: 48, endPoint x: 66, endPoint y: 47, distance: 38.2
click at [30, 48] on span "Content" at bounding box center [22, 49] width 46 height 6
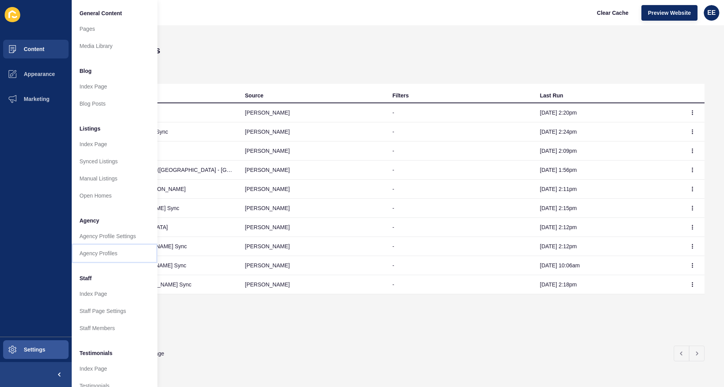
drag, startPoint x: 87, startPoint y: 248, endPoint x: 122, endPoint y: 245, distance: 35.3
click at [87, 248] on link "Agency Profiles" at bounding box center [115, 253] width 86 height 17
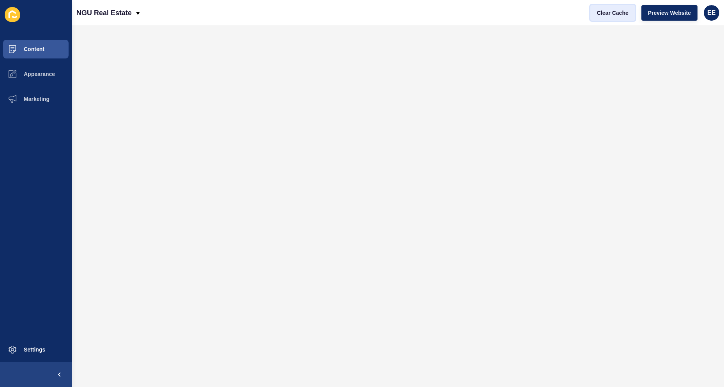
click at [617, 17] on button "Clear Cache" at bounding box center [613, 13] width 45 height 16
click at [664, 8] on button "Preview Website" at bounding box center [670, 13] width 56 height 16
click at [48, 350] on button "Settings" at bounding box center [36, 349] width 72 height 25
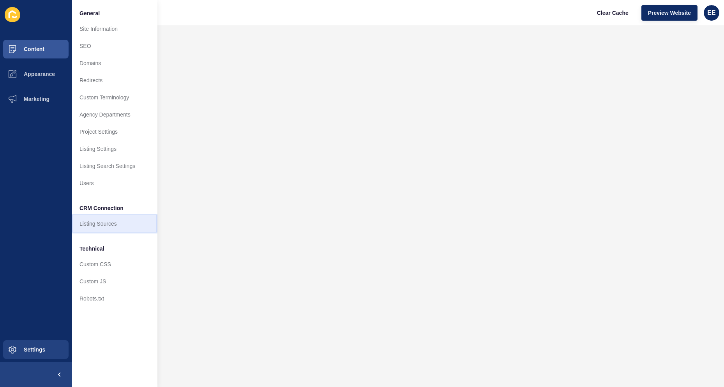
click at [98, 222] on link "Listing Sources" at bounding box center [115, 223] width 86 height 17
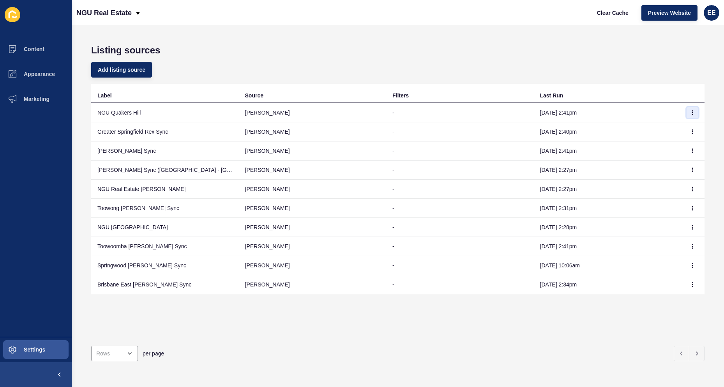
click at [690, 111] on icon "button" at bounding box center [692, 112] width 5 height 5
drag, startPoint x: 606, startPoint y: 327, endPoint x: 684, endPoint y: 330, distance: 78.0
click at [608, 327] on div "Label Source Filters Last Run NGU Quakers Hill rex - Sep 17, 2:41pm Greater Spr…" at bounding box center [398, 212] width 614 height 256
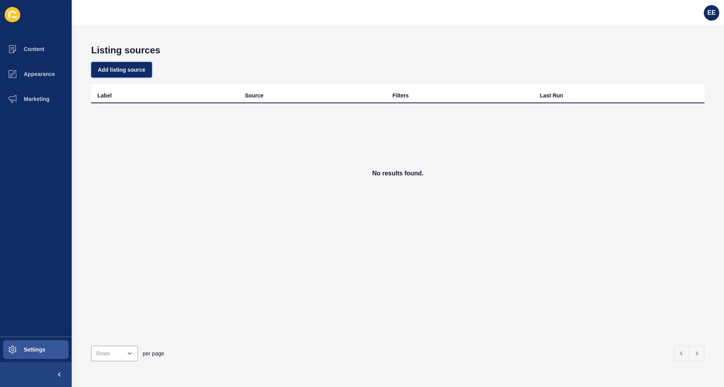
click at [131, 71] on span "Add listing source" at bounding box center [122, 70] width 48 height 8
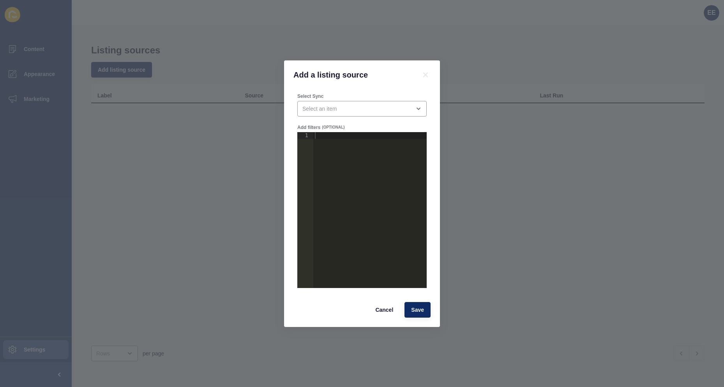
click at [333, 137] on div at bounding box center [369, 216] width 113 height 169
paste textarea "}"
drag, startPoint x: 357, startPoint y: 149, endPoint x: 386, endPoint y: 148, distance: 28.1
click at [386, 148] on div "{ "agency_mapping" : { "_" : " \/ agency \/ discover-mt-morgan-real-estate" } }" at bounding box center [397, 213] width 168 height 163
type textarea ""_": "discover-mt-morgan-real-estate""
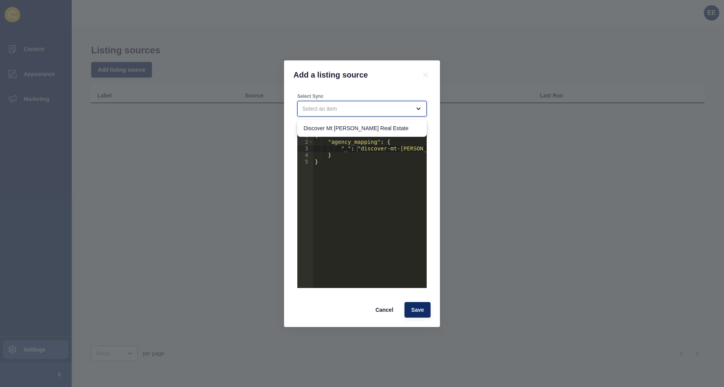
click at [406, 108] on div "close menu" at bounding box center [356, 109] width 108 height 8
click at [364, 126] on span "Discover Mt [PERSON_NAME] Real Estate" at bounding box center [362, 128] width 117 height 8
type input "Discover Mt [PERSON_NAME] Real Estate"
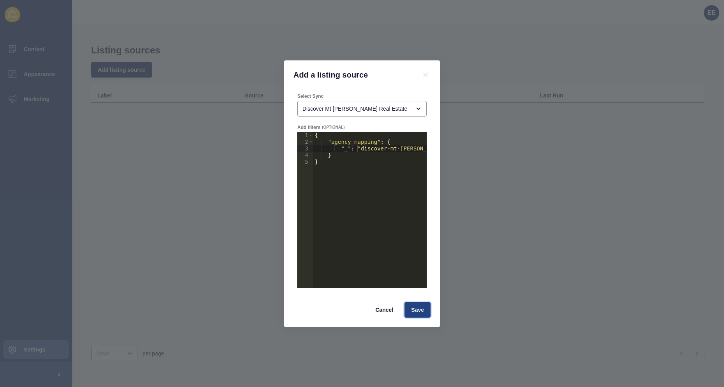
click at [418, 310] on span "Save" at bounding box center [417, 310] width 13 height 8
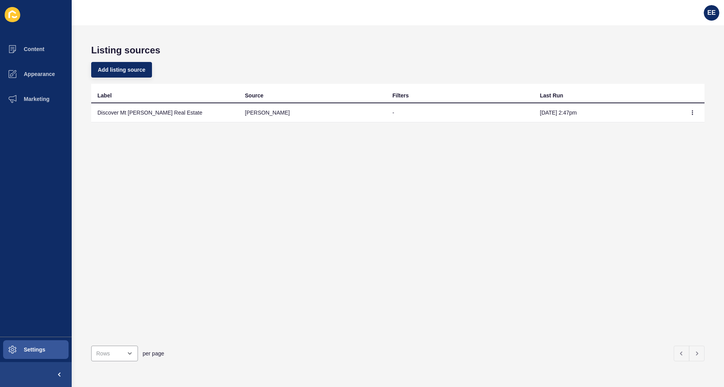
click at [320, 227] on div "Label Source Filters Last Run Discover Mt Morgan Real Estate rex - Sep 17, 2:47…" at bounding box center [398, 212] width 614 height 256
click at [50, 52] on button "Content" at bounding box center [36, 49] width 72 height 25
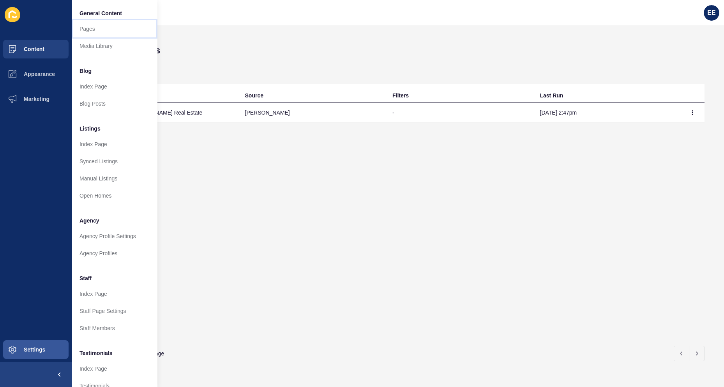
click at [94, 27] on link "Pages" at bounding box center [115, 28] width 86 height 17
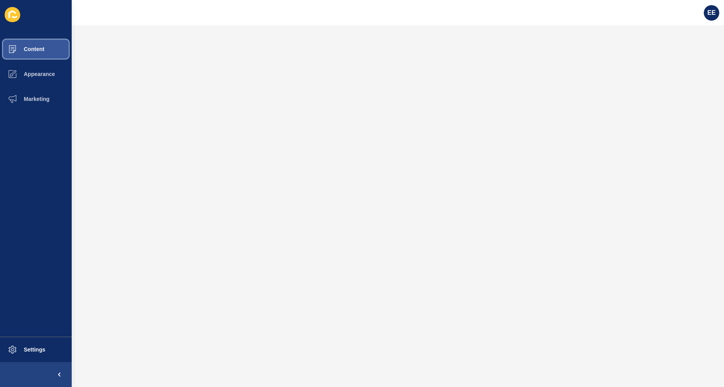
click at [31, 44] on button "Content" at bounding box center [36, 49] width 72 height 25
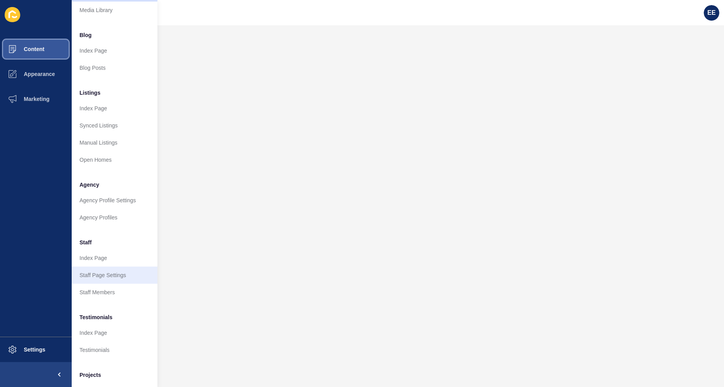
scroll to position [76, 0]
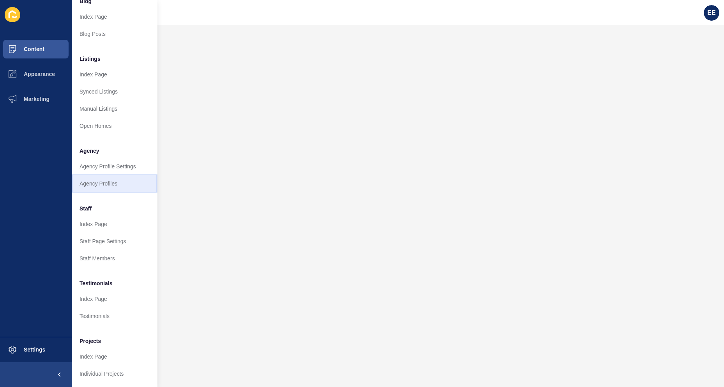
click at [95, 178] on link "Agency Profiles" at bounding box center [115, 183] width 86 height 17
